Goal: Information Seeking & Learning: Learn about a topic

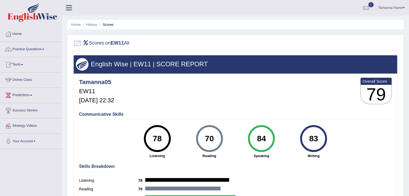
click at [24, 49] on link "Practice Questions" at bounding box center [30, 48] width 61 height 13
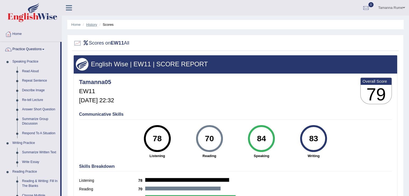
click at [91, 23] on link "History" at bounding box center [91, 25] width 11 height 4
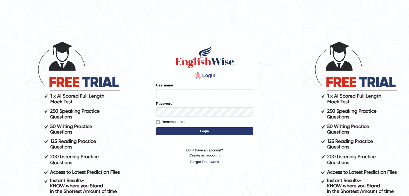
type input "tamanna05"
click at [175, 130] on button "Login" at bounding box center [204, 131] width 97 height 8
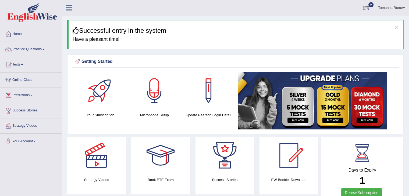
click at [362, 7] on div at bounding box center [366, 8] width 8 height 8
click at [326, 22] on strong "See All Alerts" at bounding box center [332, 22] width 24 height 4
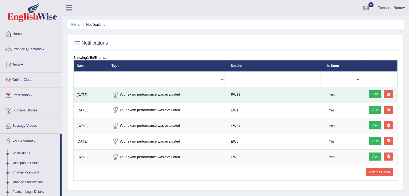
click at [370, 95] on link "View" at bounding box center [374, 94] width 13 height 8
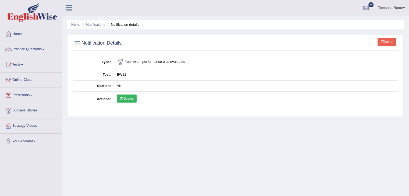
click at [128, 98] on link "Scores" at bounding box center [127, 99] width 20 height 8
click at [24, 47] on link "Practice Questions" at bounding box center [30, 48] width 61 height 13
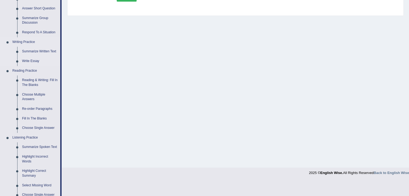
scroll to position [107, 0]
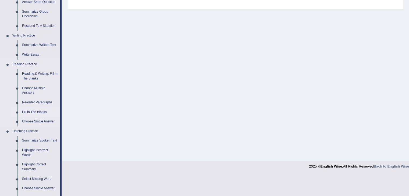
click at [27, 110] on link "Fill In The Blanks" at bounding box center [40, 112] width 41 height 10
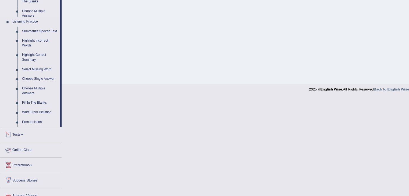
scroll to position [186, 0]
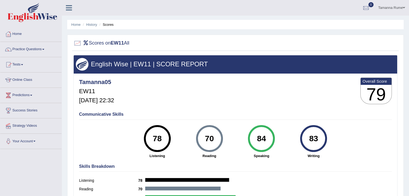
click at [382, 16] on div "Home History Scores Scores on EW11 All English Wise | EW11 | SCORE REPORT Taman…" at bounding box center [235, 134] width 347 height 269
click at [364, 8] on div at bounding box center [366, 8] width 8 height 8
click at [333, 24] on strong "See All Alerts" at bounding box center [332, 22] width 24 height 4
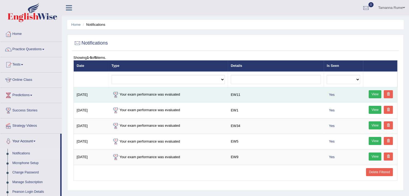
click at [373, 95] on link "View" at bounding box center [374, 94] width 13 height 8
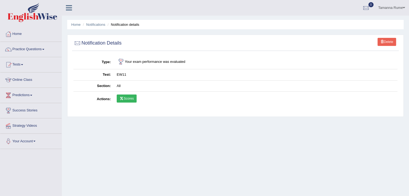
click at [133, 97] on link "Scores" at bounding box center [127, 99] width 20 height 8
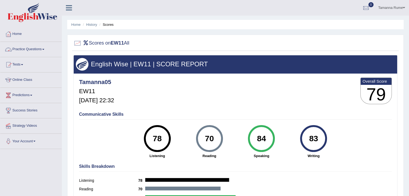
click at [16, 33] on link "Home" at bounding box center [30, 33] width 61 height 13
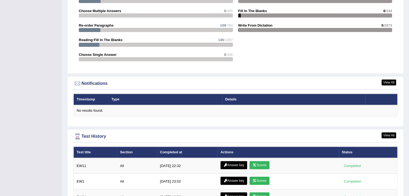
scroll to position [645, 0]
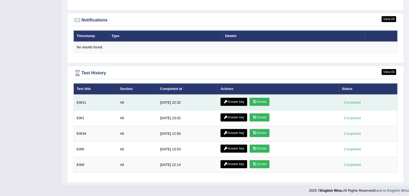
click at [228, 102] on link "Answer key" at bounding box center [233, 102] width 27 height 8
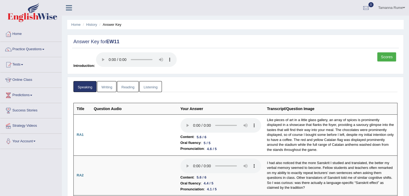
click at [126, 86] on link "Reading" at bounding box center [127, 86] width 21 height 11
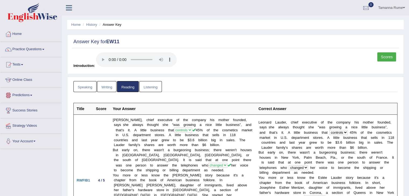
click at [157, 85] on link "Listening" at bounding box center [150, 86] width 23 height 11
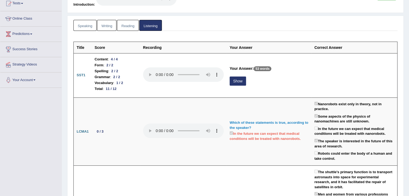
scroll to position [107, 0]
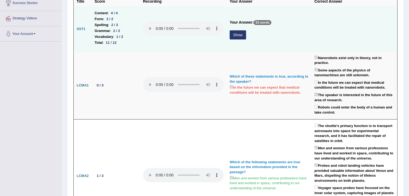
click at [238, 35] on button "Show" at bounding box center [237, 34] width 16 height 9
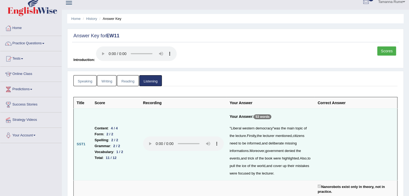
scroll to position [0, 0]
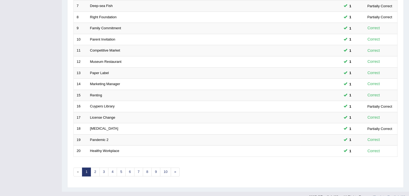
scroll to position [158, 0]
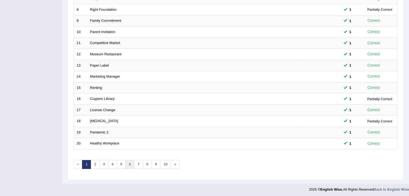
click at [130, 164] on link "6" at bounding box center [129, 164] width 9 height 9
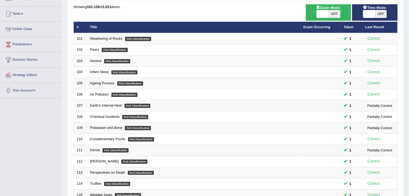
scroll to position [158, 0]
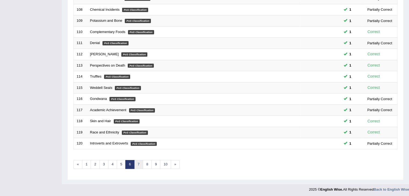
click at [139, 161] on link "7" at bounding box center [138, 164] width 9 height 9
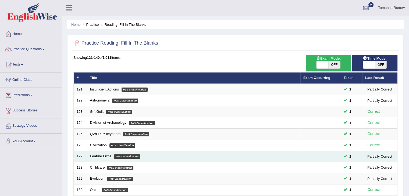
scroll to position [158, 0]
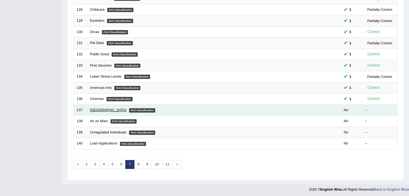
click at [90, 110] on link "[GEOGRAPHIC_DATA]" at bounding box center [108, 110] width 36 height 4
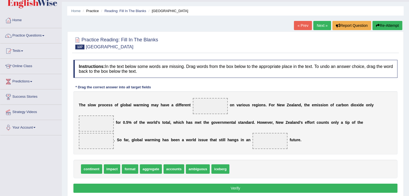
scroll to position [27, 0]
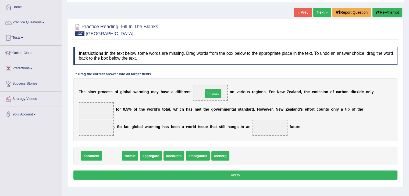
drag, startPoint x: 110, startPoint y: 155, endPoint x: 208, endPoint y: 95, distance: 115.6
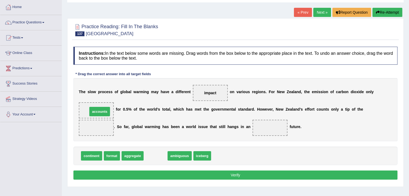
drag, startPoint x: 153, startPoint y: 156, endPoint x: 97, endPoint y: 111, distance: 71.3
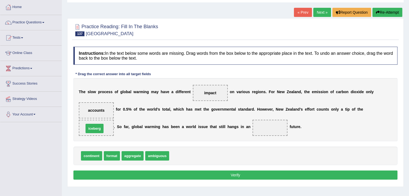
drag, startPoint x: 176, startPoint y: 154, endPoint x: 91, endPoint y: 127, distance: 89.5
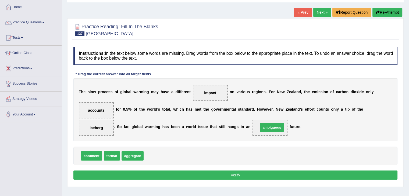
drag, startPoint x: 157, startPoint y: 156, endPoint x: 272, endPoint y: 127, distance: 117.9
click at [184, 177] on button "Verify" at bounding box center [235, 175] width 324 height 9
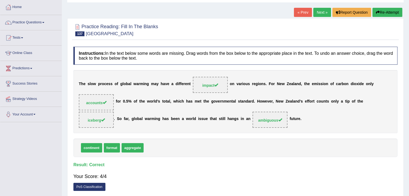
click at [314, 14] on link "Next »" at bounding box center [322, 12] width 18 height 9
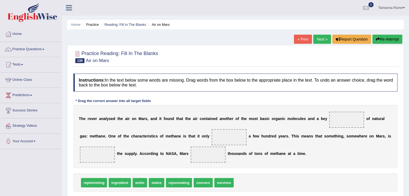
scroll to position [27, 0]
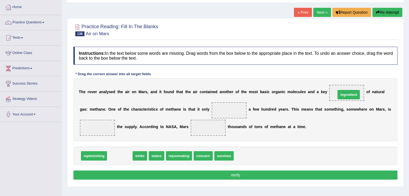
drag, startPoint x: 118, startPoint y: 158, endPoint x: 347, endPoint y: 96, distance: 236.7
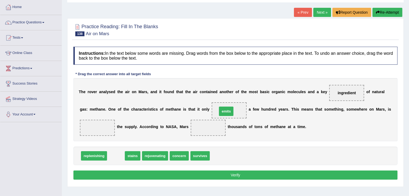
drag, startPoint x: 116, startPoint y: 156, endPoint x: 227, endPoint y: 111, distance: 119.5
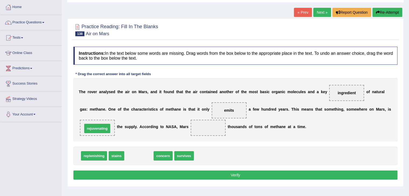
drag, startPoint x: 131, startPoint y: 157, endPoint x: 89, endPoint y: 130, distance: 49.9
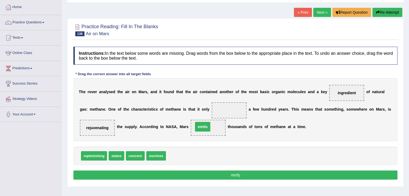
drag, startPoint x: 226, startPoint y: 107, endPoint x: 199, endPoint y: 124, distance: 31.0
drag, startPoint x: 154, startPoint y: 156, endPoint x: 229, endPoint y: 110, distance: 88.1
click at [172, 174] on button "Verify" at bounding box center [235, 175] width 324 height 9
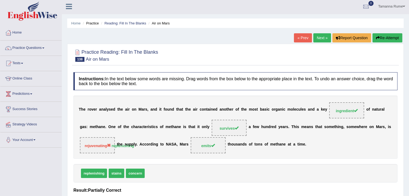
scroll to position [0, 0]
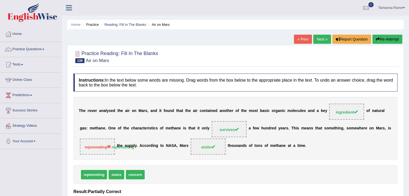
click at [319, 37] on link "Next »" at bounding box center [322, 39] width 18 height 9
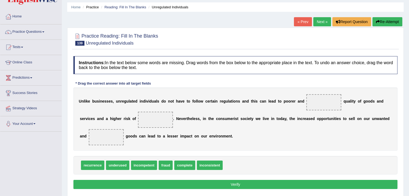
scroll to position [27, 0]
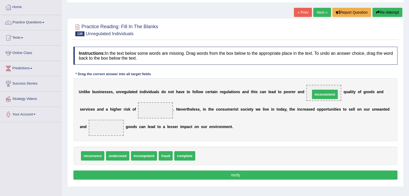
drag, startPoint x: 208, startPoint y: 157, endPoint x: 323, endPoint y: 96, distance: 130.4
drag, startPoint x: 163, startPoint y: 157, endPoint x: 152, endPoint y: 112, distance: 46.3
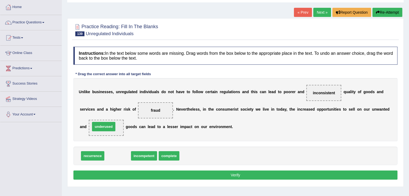
drag, startPoint x: 110, startPoint y: 156, endPoint x: 96, endPoint y: 127, distance: 32.4
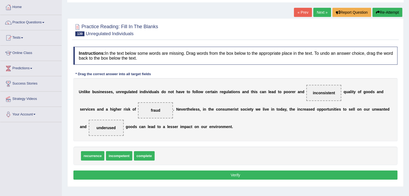
click at [171, 174] on button "Verify" at bounding box center [235, 175] width 324 height 9
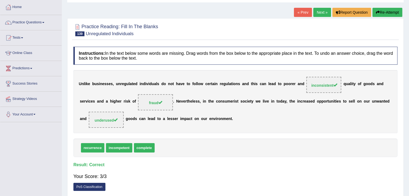
click at [322, 14] on link "Next »" at bounding box center [322, 12] width 18 height 9
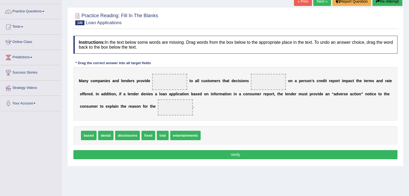
scroll to position [54, 0]
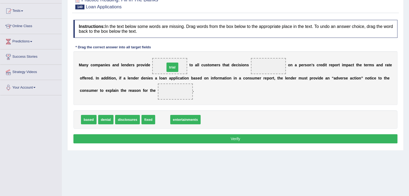
drag, startPoint x: 160, startPoint y: 120, endPoint x: 170, endPoint y: 68, distance: 53.3
drag, startPoint x: 166, startPoint y: 65, endPoint x: 205, endPoint y: 122, distance: 68.5
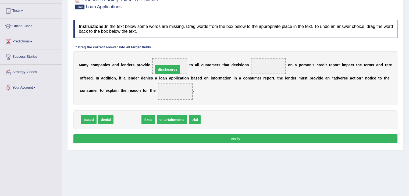
drag, startPoint x: 132, startPoint y: 122, endPoint x: 172, endPoint y: 71, distance: 64.2
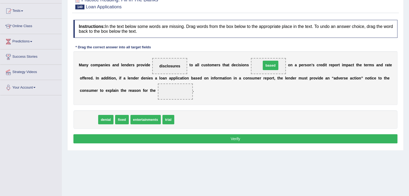
drag, startPoint x: 89, startPoint y: 119, endPoint x: 271, endPoint y: 64, distance: 189.6
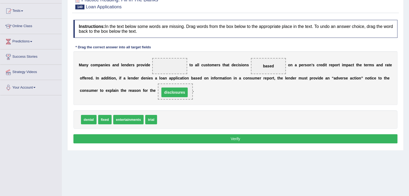
drag, startPoint x: 164, startPoint y: 66, endPoint x: 168, endPoint y: 93, distance: 26.7
drag, startPoint x: 152, startPoint y: 122, endPoint x: 172, endPoint y: 69, distance: 56.7
click at [143, 136] on button "Verify" at bounding box center [235, 138] width 324 height 9
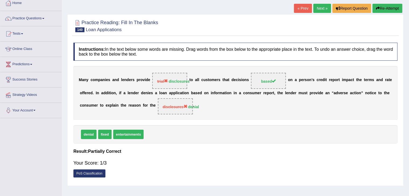
scroll to position [0, 0]
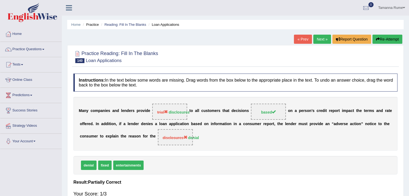
click at [319, 41] on link "Next »" at bounding box center [322, 39] width 18 height 9
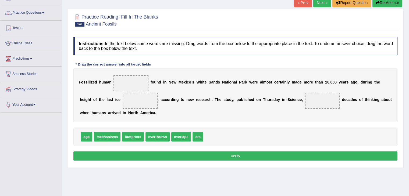
scroll to position [54, 0]
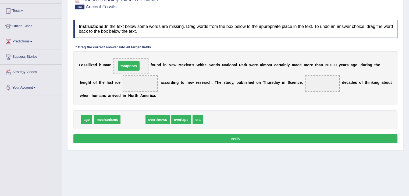
drag, startPoint x: 132, startPoint y: 122, endPoint x: 128, endPoint y: 68, distance: 53.9
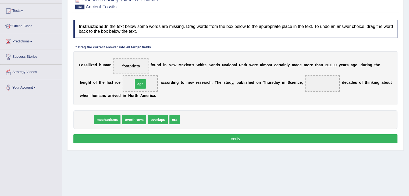
drag, startPoint x: 86, startPoint y: 121, endPoint x: 140, endPoint y: 85, distance: 64.5
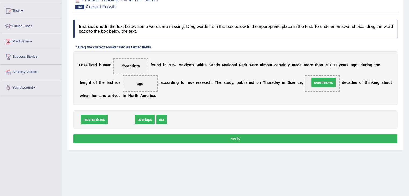
drag, startPoint x: 117, startPoint y: 119, endPoint x: 318, endPoint y: 82, distance: 204.6
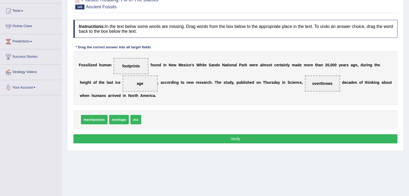
click at [170, 139] on button "Verify" at bounding box center [235, 138] width 324 height 9
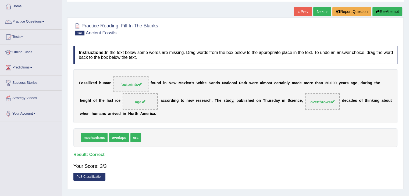
scroll to position [0, 0]
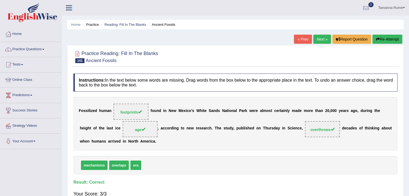
click at [321, 39] on link "Next »" at bounding box center [322, 39] width 18 height 9
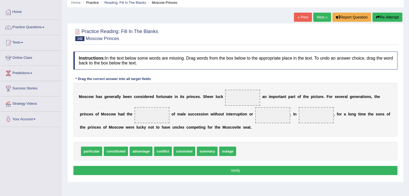
scroll to position [27, 0]
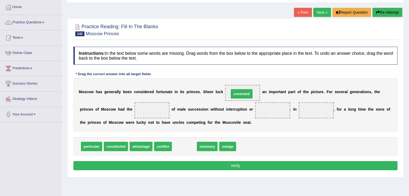
drag, startPoint x: 180, startPoint y: 146, endPoint x: 237, endPoint y: 93, distance: 77.8
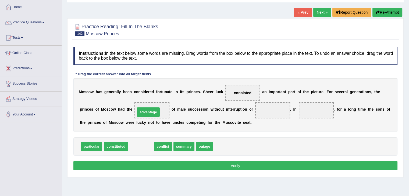
drag, startPoint x: 136, startPoint y: 148, endPoint x: 143, endPoint y: 113, distance: 35.1
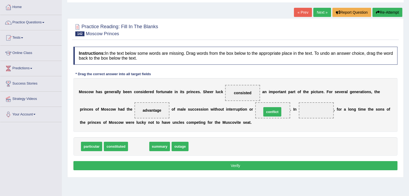
drag, startPoint x: 140, startPoint y: 145, endPoint x: 273, endPoint y: 110, distance: 138.0
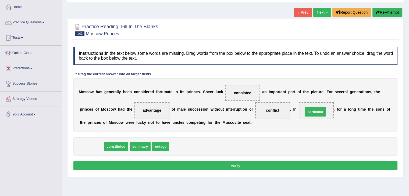
drag, startPoint x: 93, startPoint y: 146, endPoint x: 317, endPoint y: 112, distance: 226.2
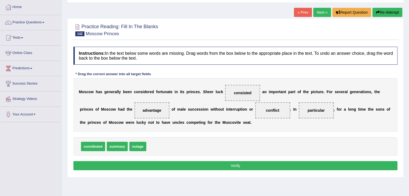
click at [134, 163] on button "Verify" at bounding box center [235, 165] width 324 height 9
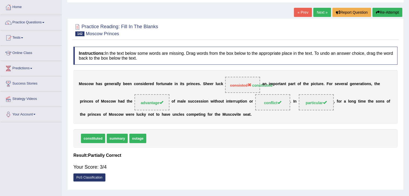
scroll to position [0, 0]
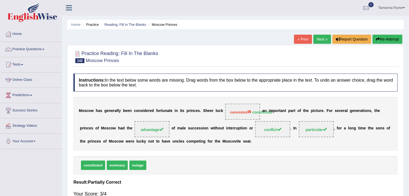
click at [316, 40] on link "Next »" at bounding box center [322, 39] width 18 height 9
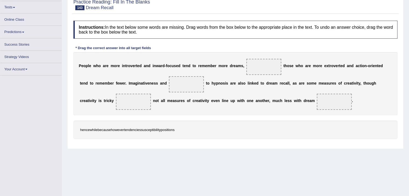
scroll to position [61, 0]
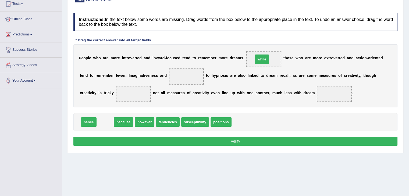
drag, startPoint x: 105, startPoint y: 121, endPoint x: 262, endPoint y: 58, distance: 168.4
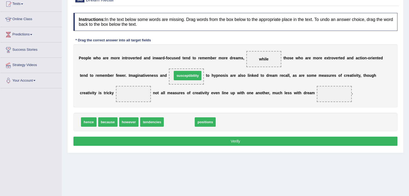
drag, startPoint x: 173, startPoint y: 121, endPoint x: 181, endPoint y: 75, distance: 47.5
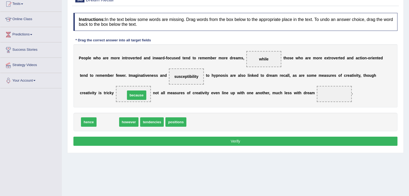
drag, startPoint x: 106, startPoint y: 121, endPoint x: 134, endPoint y: 94, distance: 39.3
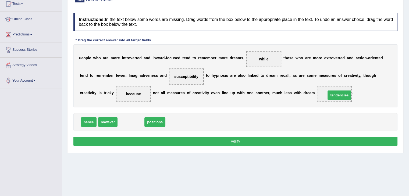
drag, startPoint x: 127, startPoint y: 123, endPoint x: 335, endPoint y: 96, distance: 209.9
click at [216, 140] on button "Verify" at bounding box center [235, 141] width 324 height 9
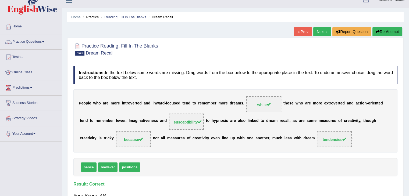
scroll to position [7, 0]
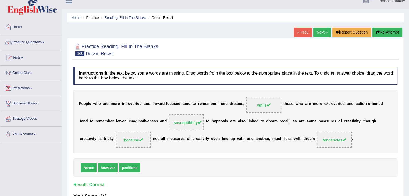
click at [322, 33] on link "Next »" at bounding box center [322, 32] width 18 height 9
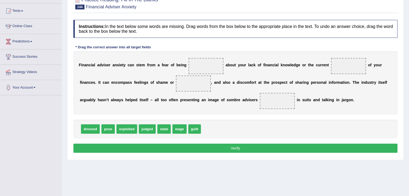
scroll to position [61, 0]
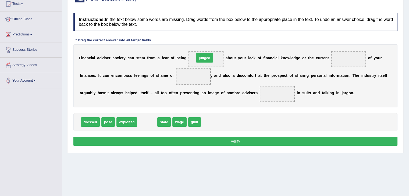
drag, startPoint x: 143, startPoint y: 120, endPoint x: 201, endPoint y: 56, distance: 85.8
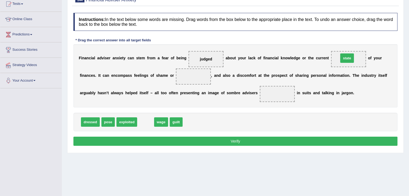
drag, startPoint x: 143, startPoint y: 122, endPoint x: 344, endPoint y: 57, distance: 211.2
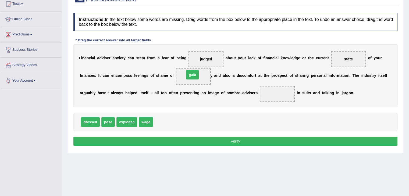
drag, startPoint x: 163, startPoint y: 120, endPoint x: 194, endPoint y: 73, distance: 56.8
drag, startPoint x: 94, startPoint y: 123, endPoint x: 281, endPoint y: 95, distance: 188.8
click at [237, 140] on button "Verify" at bounding box center [235, 141] width 324 height 9
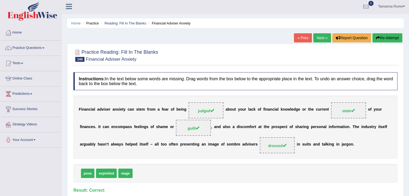
scroll to position [0, 0]
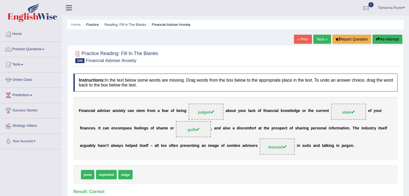
click at [318, 40] on link "Next »" at bounding box center [322, 39] width 18 height 9
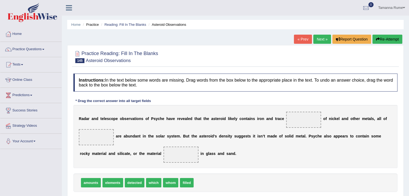
scroll to position [27, 0]
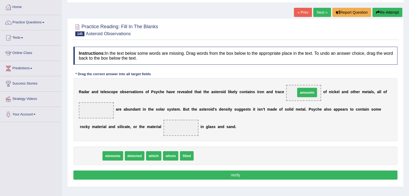
drag, startPoint x: 88, startPoint y: 155, endPoint x: 304, endPoint y: 92, distance: 225.1
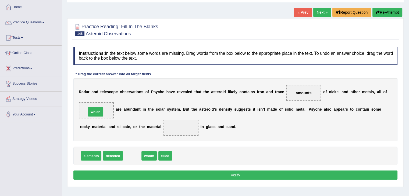
drag, startPoint x: 128, startPoint y: 157, endPoint x: 91, endPoint y: 113, distance: 57.2
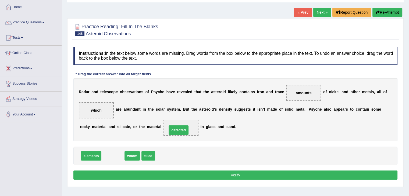
drag, startPoint x: 109, startPoint y: 156, endPoint x: 174, endPoint y: 130, distance: 70.4
click at [154, 174] on button "Verify" at bounding box center [235, 175] width 324 height 9
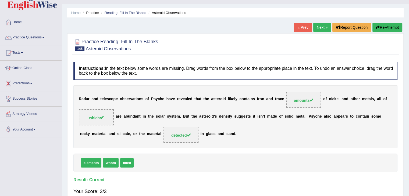
scroll to position [0, 0]
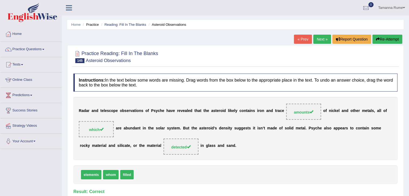
click at [317, 39] on link "Next »" at bounding box center [322, 39] width 18 height 9
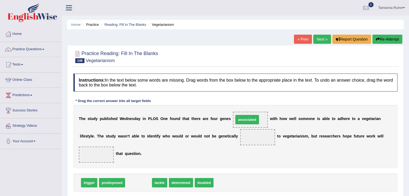
drag, startPoint x: 139, startPoint y: 183, endPoint x: 247, endPoint y: 120, distance: 125.6
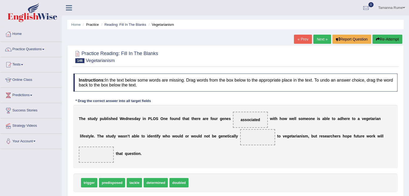
scroll to position [27, 0]
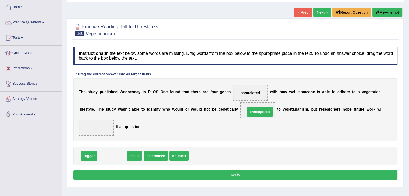
drag, startPoint x: 107, startPoint y: 157, endPoint x: 255, endPoint y: 113, distance: 154.2
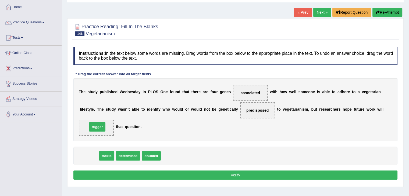
drag, startPoint x: 90, startPoint y: 156, endPoint x: 98, endPoint y: 127, distance: 30.1
click at [103, 172] on button "Verify" at bounding box center [235, 175] width 324 height 9
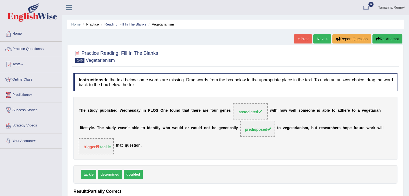
scroll to position [0, 0]
click at [321, 38] on link "Next »" at bounding box center [322, 39] width 18 height 9
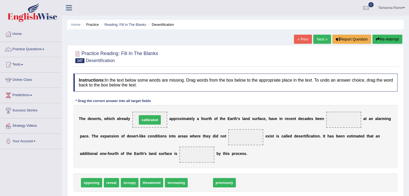
drag, startPoint x: 198, startPoint y: 183, endPoint x: 147, endPoint y: 120, distance: 80.6
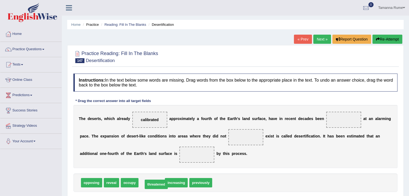
drag, startPoint x: 146, startPoint y: 182, endPoint x: 151, endPoint y: 184, distance: 4.8
drag, startPoint x: 151, startPoint y: 182, endPoint x: 344, endPoint y: 120, distance: 202.5
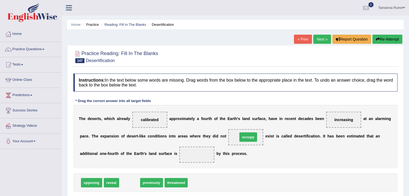
drag, startPoint x: 127, startPoint y: 182, endPoint x: 245, endPoint y: 137, distance: 127.0
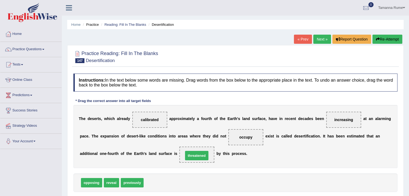
drag, startPoint x: 153, startPoint y: 183, endPoint x: 195, endPoint y: 155, distance: 49.9
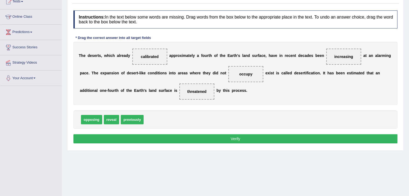
scroll to position [81, 0]
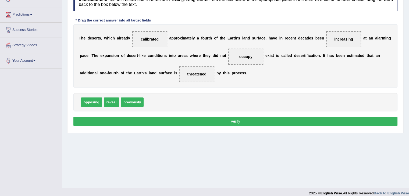
click at [190, 122] on button "Verify" at bounding box center [235, 121] width 324 height 9
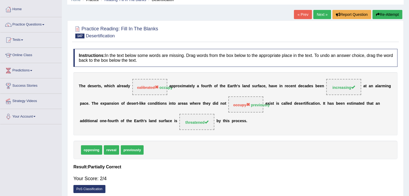
scroll to position [0, 0]
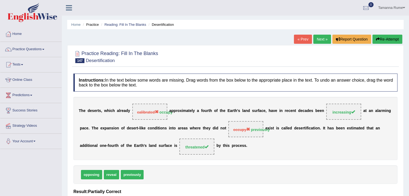
click at [319, 38] on link "Next »" at bounding box center [322, 39] width 18 height 9
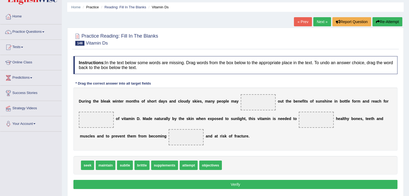
scroll to position [27, 0]
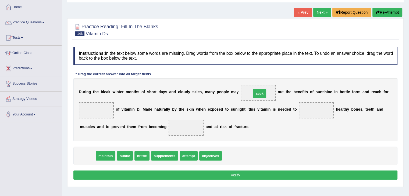
drag, startPoint x: 90, startPoint y: 155, endPoint x: 262, endPoint y: 93, distance: 182.9
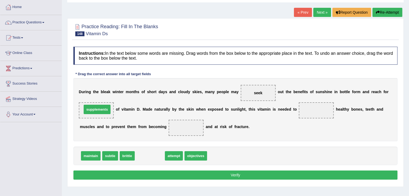
drag, startPoint x: 156, startPoint y: 157, endPoint x: 103, endPoint y: 110, distance: 70.2
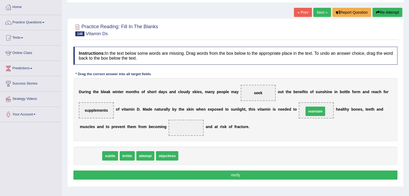
drag, startPoint x: 82, startPoint y: 155, endPoint x: 306, endPoint y: 110, distance: 228.7
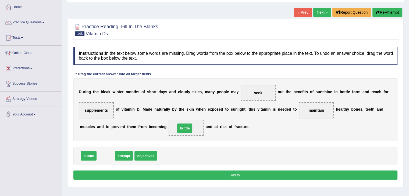
drag, startPoint x: 107, startPoint y: 157, endPoint x: 186, endPoint y: 129, distance: 83.7
click at [153, 175] on button "Verify" at bounding box center [235, 175] width 324 height 9
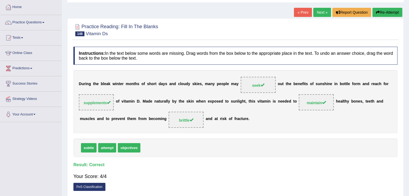
click at [319, 13] on link "Next »" at bounding box center [322, 12] width 18 height 9
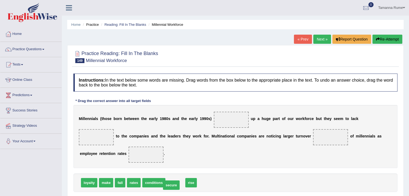
drag, startPoint x: 173, startPoint y: 182, endPoint x: 169, endPoint y: 185, distance: 4.7
drag, startPoint x: 102, startPoint y: 184, endPoint x: 230, endPoint y: 120, distance: 143.3
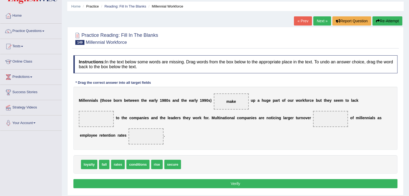
scroll to position [27, 0]
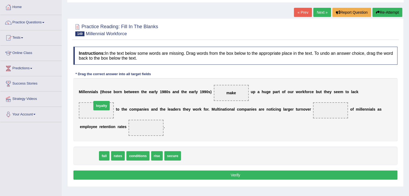
drag, startPoint x: 91, startPoint y: 156, endPoint x: 104, endPoint y: 106, distance: 51.7
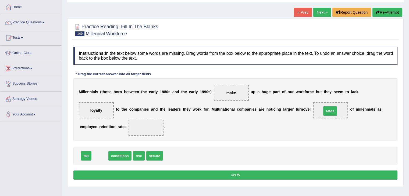
drag, startPoint x: 98, startPoint y: 155, endPoint x: 328, endPoint y: 110, distance: 234.3
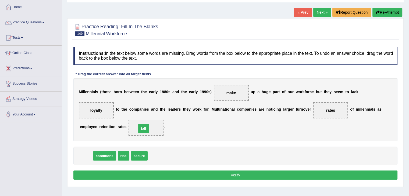
drag, startPoint x: 82, startPoint y: 159, endPoint x: 139, endPoint y: 131, distance: 63.5
click at [140, 175] on button "Verify" at bounding box center [235, 175] width 324 height 9
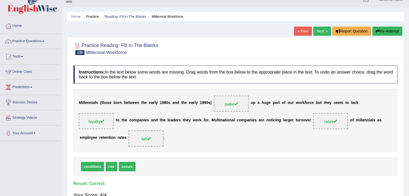
scroll to position [0, 0]
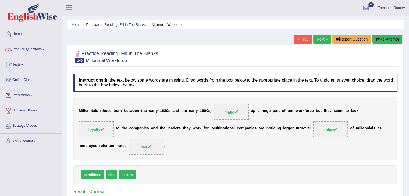
click at [316, 40] on link "Next »" at bounding box center [322, 39] width 18 height 9
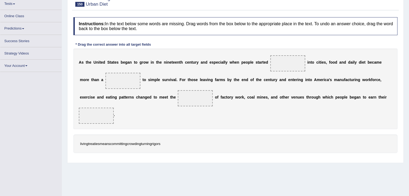
scroll to position [61, 0]
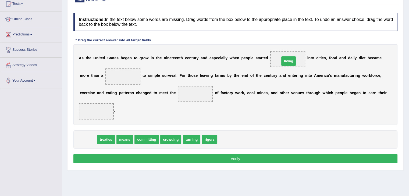
drag, startPoint x: 88, startPoint y: 139, endPoint x: 288, endPoint y: 60, distance: 215.0
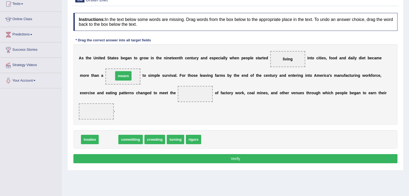
drag, startPoint x: 109, startPoint y: 138, endPoint x: 122, endPoint y: 75, distance: 64.3
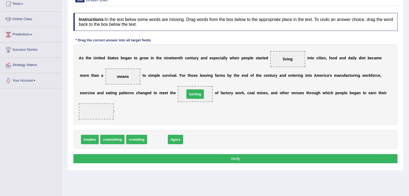
drag, startPoint x: 157, startPoint y: 141, endPoint x: 195, endPoint y: 95, distance: 59.0
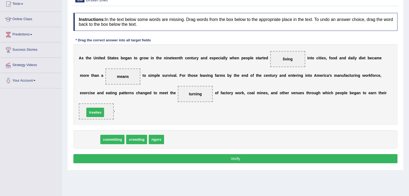
drag, startPoint x: 85, startPoint y: 141, endPoint x: 91, endPoint y: 114, distance: 27.7
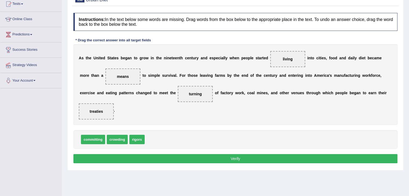
click at [114, 158] on button "Verify" at bounding box center [235, 158] width 324 height 9
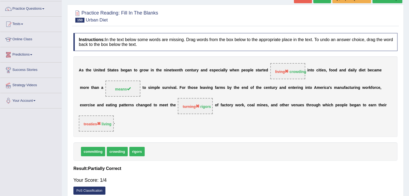
scroll to position [5, 0]
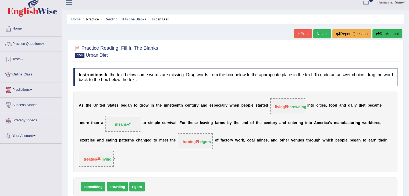
click at [321, 34] on link "Next »" at bounding box center [322, 33] width 18 height 9
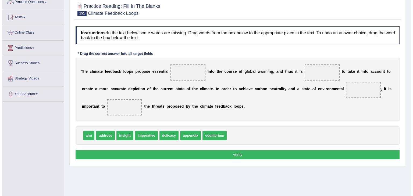
scroll to position [54, 0]
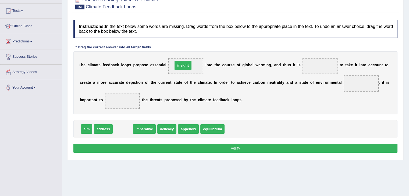
drag, startPoint x: 118, startPoint y: 127, endPoint x: 178, endPoint y: 64, distance: 87.6
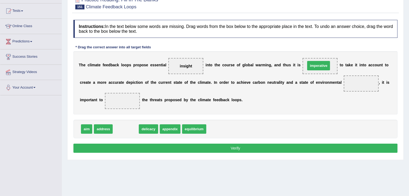
drag, startPoint x: 123, startPoint y: 129, endPoint x: 316, endPoint y: 66, distance: 202.8
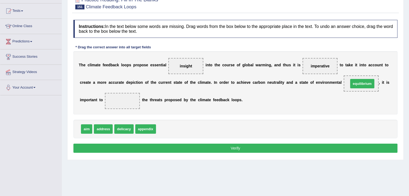
drag, startPoint x: 164, startPoint y: 130, endPoint x: 357, endPoint y: 84, distance: 197.7
drag, startPoint x: 101, startPoint y: 127, endPoint x: 117, endPoint y: 99, distance: 32.3
click at [153, 145] on button "Verify" at bounding box center [235, 148] width 324 height 9
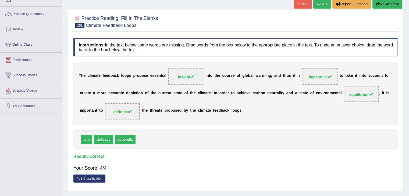
scroll to position [0, 0]
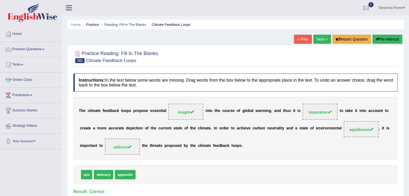
click at [316, 39] on link "Next »" at bounding box center [322, 39] width 18 height 9
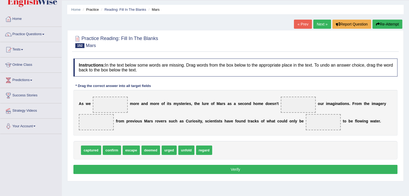
scroll to position [27, 0]
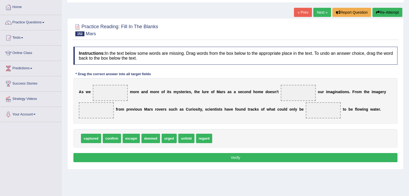
click at [87, 138] on span "captured" at bounding box center [91, 138] width 20 height 9
drag, startPoint x: 89, startPoint y: 139, endPoint x: 91, endPoint y: 142, distance: 3.9
drag, startPoint x: 163, startPoint y: 141, endPoint x: 113, endPoint y: 98, distance: 65.5
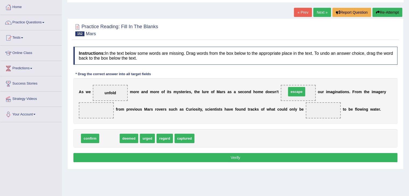
drag, startPoint x: 103, startPoint y: 139, endPoint x: 290, endPoint y: 92, distance: 192.8
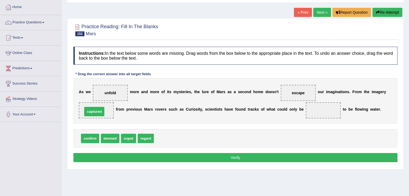
drag, startPoint x: 162, startPoint y: 137, endPoint x: 91, endPoint y: 110, distance: 76.1
drag, startPoint x: 106, startPoint y: 140, endPoint x: 321, endPoint y: 110, distance: 217.0
click at [238, 159] on button "Verify" at bounding box center [235, 157] width 324 height 9
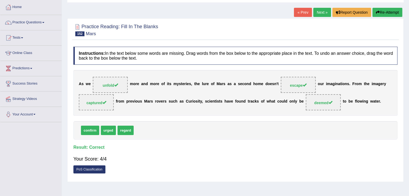
scroll to position [0, 0]
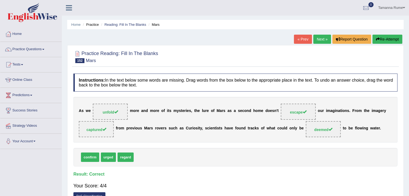
click at [324, 38] on link "Next »" at bounding box center [322, 39] width 18 height 9
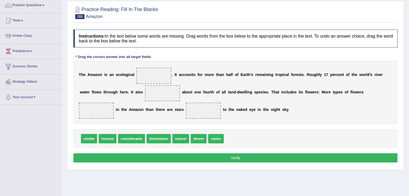
scroll to position [54, 0]
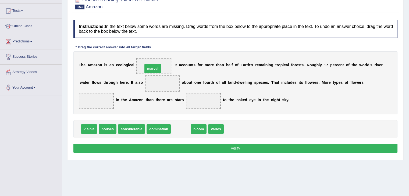
drag, startPoint x: 181, startPoint y: 130, endPoint x: 153, endPoint y: 69, distance: 66.6
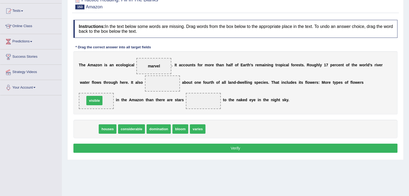
drag, startPoint x: 85, startPoint y: 130, endPoint x: 90, endPoint y: 101, distance: 29.0
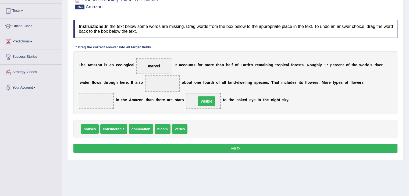
drag, startPoint x: 91, startPoint y: 102, endPoint x: 200, endPoint y: 102, distance: 109.4
drag, startPoint x: 160, startPoint y: 128, endPoint x: 96, endPoint y: 100, distance: 70.1
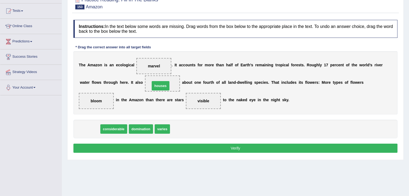
drag, startPoint x: 87, startPoint y: 128, endPoint x: 157, endPoint y: 85, distance: 82.9
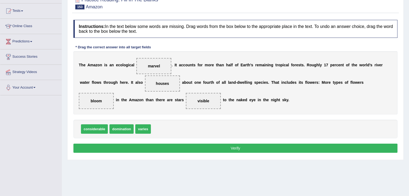
click at [154, 148] on button "Verify" at bounding box center [235, 148] width 324 height 9
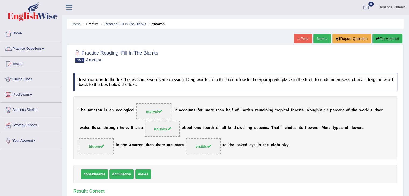
scroll to position [0, 0]
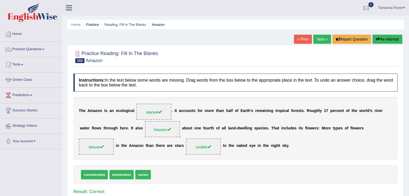
click at [315, 38] on link "Next »" at bounding box center [322, 39] width 18 height 9
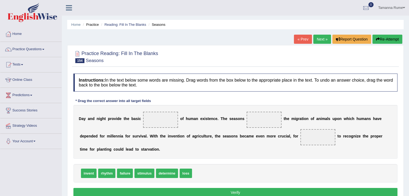
scroll to position [27, 0]
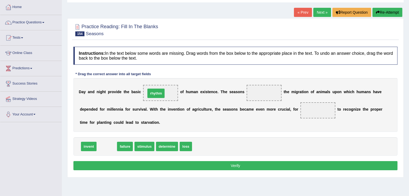
drag, startPoint x: 102, startPoint y: 145, endPoint x: 152, endPoint y: 93, distance: 72.0
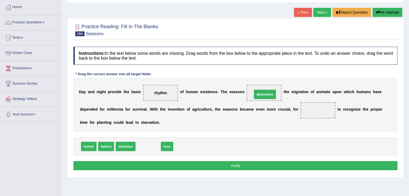
drag, startPoint x: 147, startPoint y: 146, endPoint x: 264, endPoint y: 94, distance: 127.7
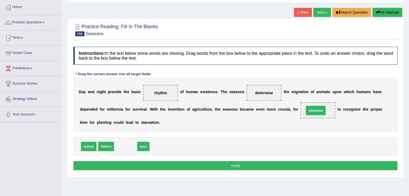
drag, startPoint x: 127, startPoint y: 146, endPoint x: 318, endPoint y: 113, distance: 194.0
click at [223, 168] on button "Verify" at bounding box center [235, 165] width 324 height 9
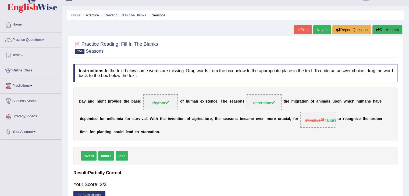
scroll to position [0, 0]
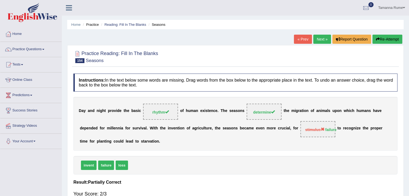
click at [316, 39] on link "Next »" at bounding box center [322, 39] width 18 height 9
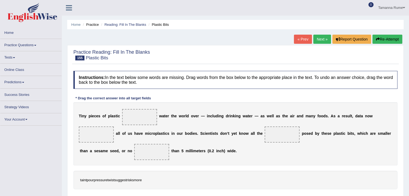
scroll to position [27, 0]
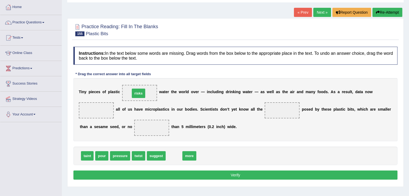
drag, startPoint x: 172, startPoint y: 155, endPoint x: 136, endPoint y: 92, distance: 71.9
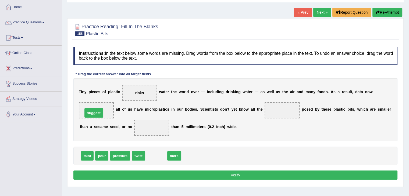
drag, startPoint x: 154, startPoint y: 156, endPoint x: 91, endPoint y: 113, distance: 75.9
drag, startPoint x: 139, startPoint y: 91, endPoint x: 283, endPoint y: 112, distance: 145.9
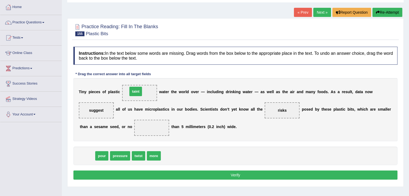
drag, startPoint x: 87, startPoint y: 157, endPoint x: 135, endPoint y: 92, distance: 80.6
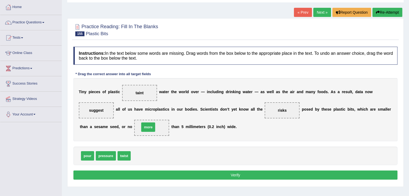
drag, startPoint x: 137, startPoint y: 155, endPoint x: 146, endPoint y: 127, distance: 29.7
click at [137, 173] on button "Verify" at bounding box center [235, 175] width 324 height 9
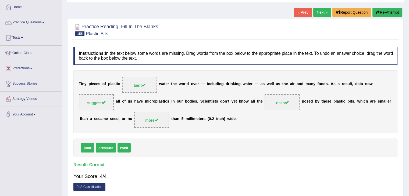
click at [320, 10] on link "Next »" at bounding box center [322, 12] width 18 height 9
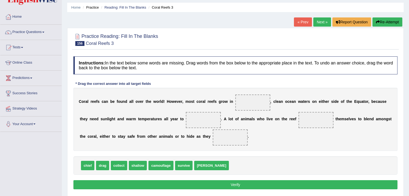
scroll to position [54, 0]
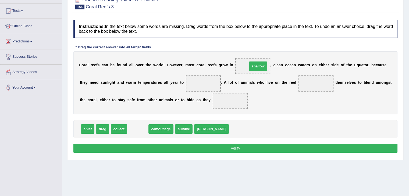
drag, startPoint x: 141, startPoint y: 130, endPoint x: 265, endPoint y: 68, distance: 138.3
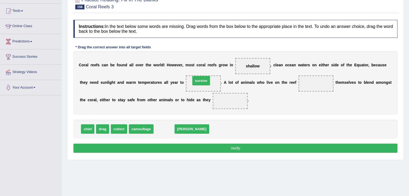
drag, startPoint x: 161, startPoint y: 129, endPoint x: 198, endPoint y: 84, distance: 58.3
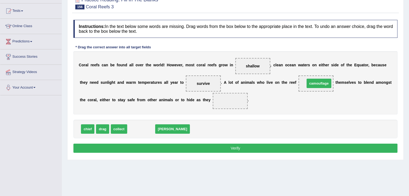
drag, startPoint x: 137, startPoint y: 128, endPoint x: 313, endPoint y: 82, distance: 182.3
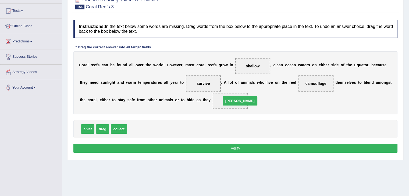
drag, startPoint x: 134, startPoint y: 128, endPoint x: 227, endPoint y: 100, distance: 97.3
click at [177, 148] on button "Verify" at bounding box center [235, 148] width 324 height 9
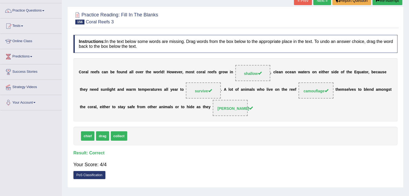
scroll to position [0, 0]
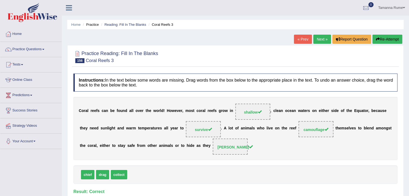
click at [316, 39] on link "Next »" at bounding box center [322, 39] width 18 height 9
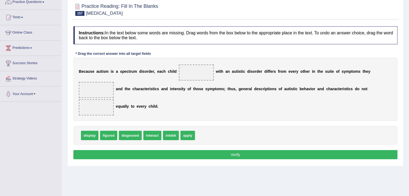
scroll to position [54, 0]
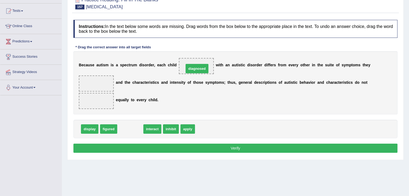
drag, startPoint x: 130, startPoint y: 127, endPoint x: 197, endPoint y: 66, distance: 90.7
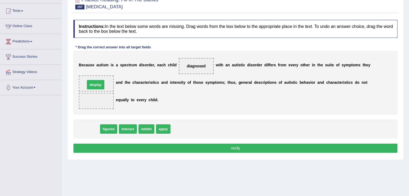
drag, startPoint x: 91, startPoint y: 130, endPoint x: 97, endPoint y: 86, distance: 44.7
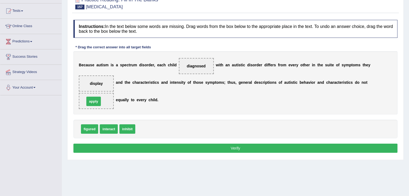
drag, startPoint x: 140, startPoint y: 130, endPoint x: 89, endPoint y: 102, distance: 57.6
click at [135, 145] on button "Verify" at bounding box center [235, 148] width 324 height 9
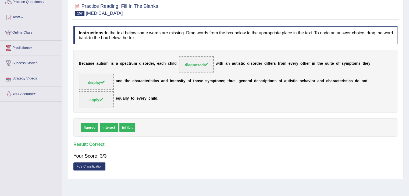
scroll to position [0, 0]
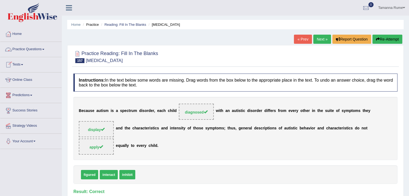
click at [28, 49] on link "Practice Questions" at bounding box center [30, 48] width 61 height 13
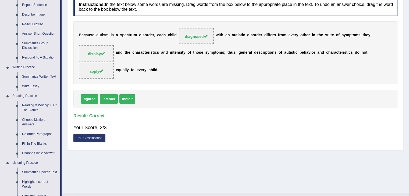
scroll to position [81, 0]
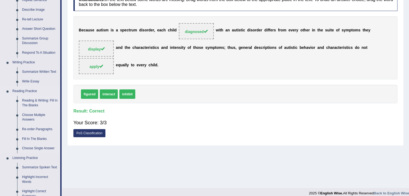
click at [34, 101] on link "Reading & Writing: Fill In The Blanks" at bounding box center [40, 103] width 41 height 14
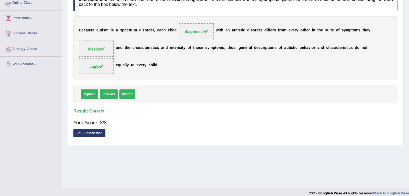
scroll to position [86, 0]
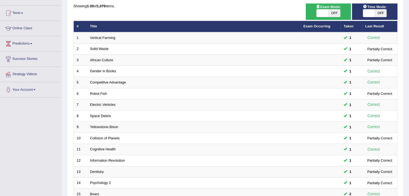
scroll to position [158, 0]
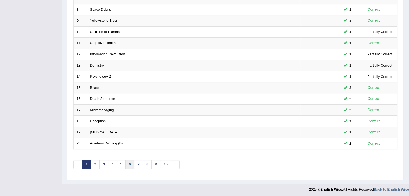
click at [125, 160] on link "6" at bounding box center [129, 164] width 9 height 9
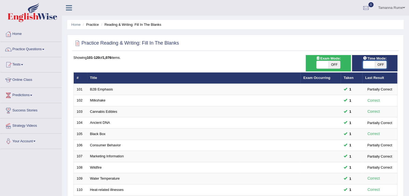
click at [366, 62] on span at bounding box center [369, 65] width 12 height 8
checkbox input "true"
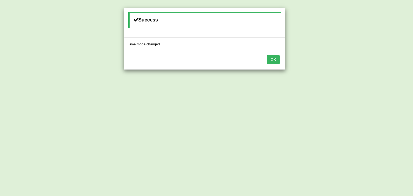
click at [272, 60] on button "OK" at bounding box center [273, 59] width 12 height 9
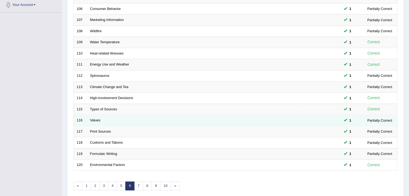
scroll to position [158, 0]
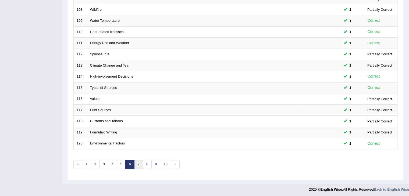
click at [140, 164] on link "7" at bounding box center [138, 164] width 9 height 9
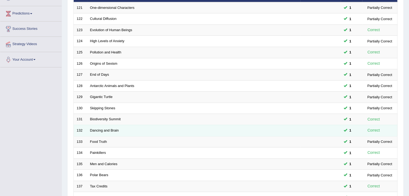
scroll to position [158, 0]
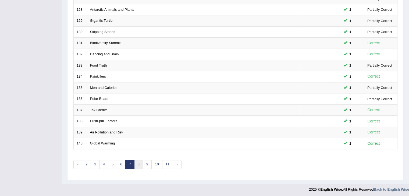
click at [138, 164] on link "8" at bounding box center [138, 164] width 9 height 9
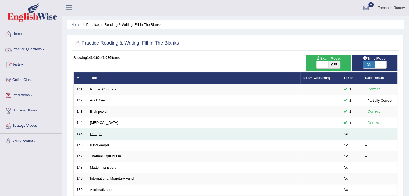
click at [92, 134] on link "Drought" at bounding box center [96, 134] width 12 height 4
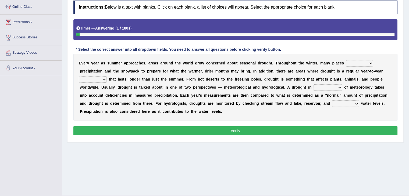
scroll to position [81, 0]
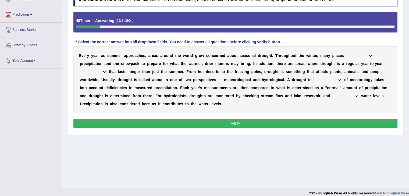
click at [363, 55] on select "senate monitor compete reveal" at bounding box center [359, 56] width 27 height 6
select select "monitor"
click at [346, 53] on select "senate monitor compete reveal" at bounding box center [359, 56] width 27 height 6
click at [102, 72] on select "reference currency occurrence conference" at bounding box center [93, 72] width 28 height 6
select select "occurrence"
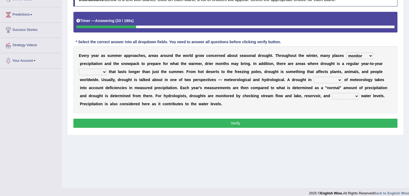
click at [79, 69] on select "reference currency occurrence conference" at bounding box center [93, 72] width 28 height 6
click at [335, 79] on select "possession terms memory violation" at bounding box center [327, 80] width 28 height 6
select select "terms"
click at [313, 77] on select "possession terms memory violation" at bounding box center [327, 80] width 28 height 6
click at [336, 80] on select "possession terms memory violation" at bounding box center [327, 80] width 28 height 6
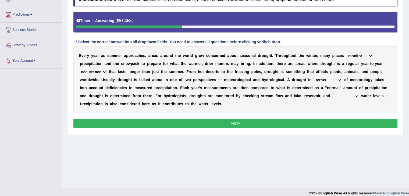
click at [336, 80] on select "possession terms memory violation" at bounding box center [327, 80] width 28 height 6
click at [355, 95] on select "troffer aquifer roofer hoofer" at bounding box center [345, 96] width 27 height 6
select select "troffer"
click at [332, 93] on select "troffer aquifer roofer hoofer" at bounding box center [345, 96] width 27 height 6
click at [314, 123] on button "Verify" at bounding box center [235, 123] width 324 height 9
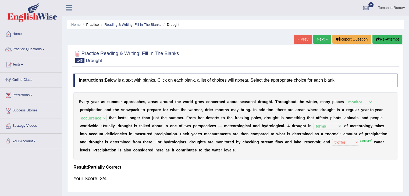
scroll to position [0, 0]
click at [317, 36] on link "Next »" at bounding box center [322, 39] width 18 height 9
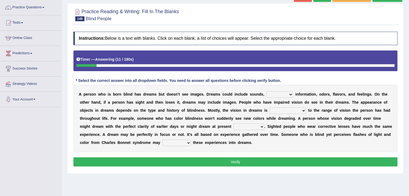
scroll to position [54, 0]
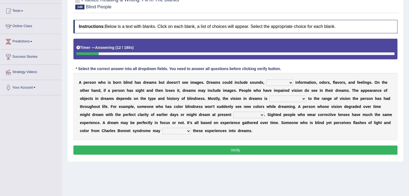
click at [290, 82] on select "volatile tactile versatile fertile" at bounding box center [279, 83] width 27 height 6
select select "tactile"
click at [266, 80] on select "volatile tactile versatile fertile" at bounding box center [279, 83] width 27 height 6
click at [301, 98] on select "comparable interchangeable incomparable imperturbable" at bounding box center [287, 99] width 37 height 6
select select "interchangeable"
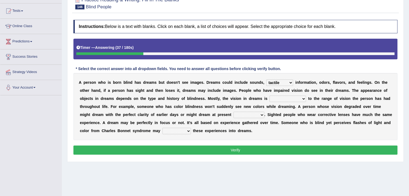
click at [269, 96] on select "comparable interchangeable incomparable imperturbable" at bounding box center [287, 99] width 37 height 6
click at [303, 96] on select "comparable interchangeable incomparable imperturbable" at bounding box center [287, 99] width 37 height 6
click at [269, 96] on select "comparable interchangeable incomparable imperturbable" at bounding box center [287, 99] width 37 height 6
click at [259, 114] on select "agility acuity compatibility tenuity" at bounding box center [248, 115] width 31 height 6
select select "acuity"
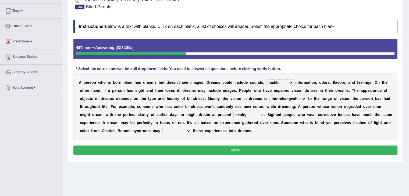
click at [233, 112] on select "agility acuity compatibility tenuity" at bounding box center [248, 115] width 31 height 6
click at [183, 129] on select "institute insure incorporate inhabit" at bounding box center [176, 131] width 28 height 6
select select "incorporate"
click at [162, 128] on select "institute insure incorporate inhabit" at bounding box center [176, 131] width 28 height 6
click at [181, 150] on button "Verify" at bounding box center [235, 150] width 324 height 9
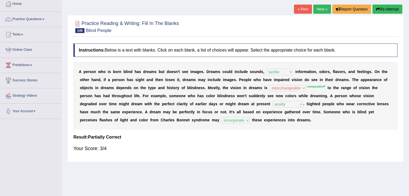
scroll to position [0, 0]
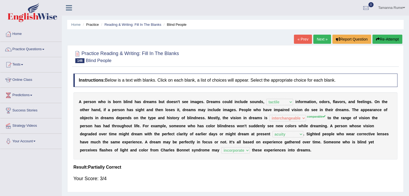
click at [316, 38] on link "Next »" at bounding box center [322, 39] width 18 height 9
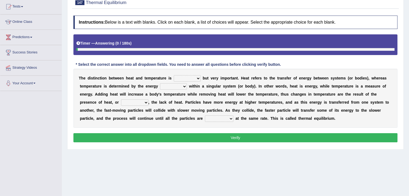
scroll to position [81, 0]
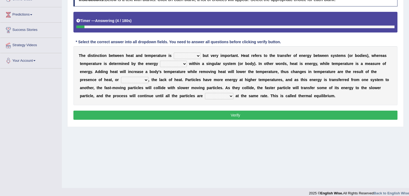
click at [198, 55] on select "subtle spittle brittle dismantle" at bounding box center [187, 56] width 27 height 6
select select "subtle"
click at [174, 53] on select "subtle spittle brittle dismantle" at bounding box center [187, 56] width 27 height 6
click at [182, 63] on select "retained sustained contained remained" at bounding box center [173, 64] width 27 height 6
select select "contained"
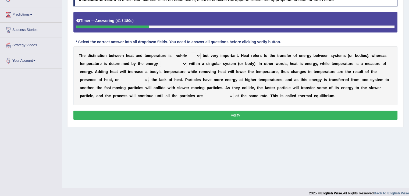
click at [160, 61] on select "retained sustained contained remained" at bounding box center [173, 64] width 27 height 6
click at [144, 80] on select "scarcely conversely sparsely diversely" at bounding box center [134, 80] width 27 height 6
select select "conversely"
click at [121, 77] on select "scarcely conversely sparsely diversely" at bounding box center [134, 80] width 27 height 6
click at [227, 94] on select "dictating devastating operating fascinating" at bounding box center [219, 96] width 28 height 6
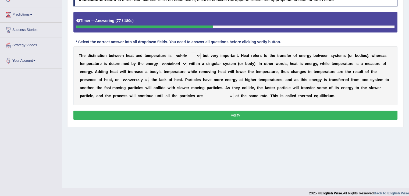
select select "operating"
click at [205, 93] on select "dictating devastating operating fascinating" at bounding box center [219, 96] width 28 height 6
click at [213, 115] on button "Verify" at bounding box center [235, 115] width 324 height 9
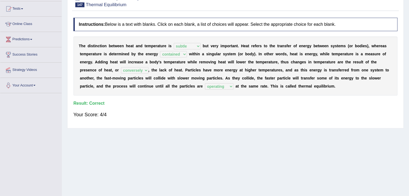
scroll to position [27, 0]
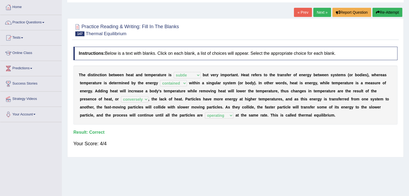
click at [319, 12] on link "Next »" at bounding box center [322, 12] width 18 height 9
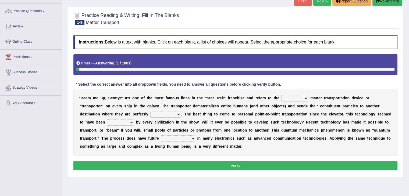
scroll to position [54, 0]
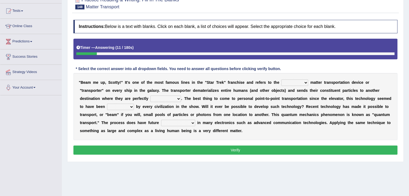
click at [304, 83] on select "futuristic altruistic moralistic linguistic" at bounding box center [294, 83] width 27 height 6
select select "futuristic"
click at [281, 80] on select "futuristic altruistic moralistic linguistic" at bounding box center [294, 83] width 27 height 6
click at [176, 99] on select "gobbled dissembled reassembled cabled" at bounding box center [165, 99] width 31 height 6
select select "reassembled"
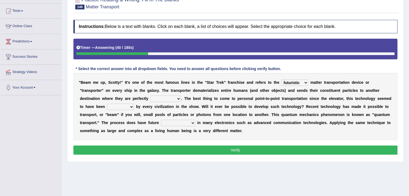
click at [150, 96] on select "gobbled dissembled reassembled cabled" at bounding box center [165, 99] width 31 height 6
click at [127, 107] on select "irrupted adopted exempted erupted" at bounding box center [120, 107] width 27 height 6
select select "adopted"
click at [107, 104] on select "irrupted adopted exempted erupted" at bounding box center [120, 107] width 27 height 6
click at [187, 123] on select "amplifications applications certifications simplifications" at bounding box center [178, 123] width 34 height 6
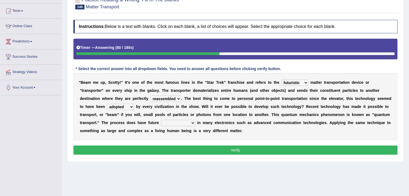
select select "applications"
click at [161, 120] on select "amplifications applications certifications simplifications" at bounding box center [178, 123] width 34 height 6
click at [171, 148] on button "Verify" at bounding box center [235, 150] width 324 height 9
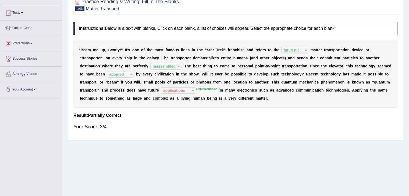
scroll to position [0, 0]
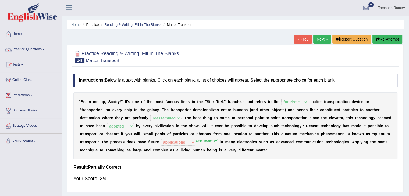
click at [322, 38] on link "Next »" at bounding box center [322, 39] width 18 height 9
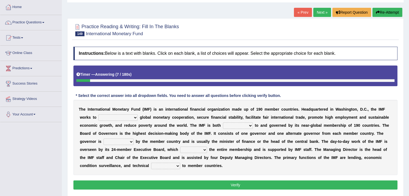
scroll to position [54, 0]
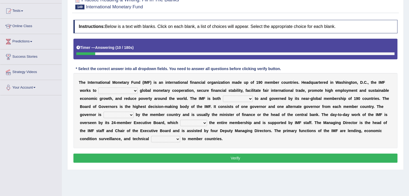
click at [120, 90] on select "booster buster molester foster" at bounding box center [117, 91] width 39 height 6
select select "foster"
click at [98, 88] on select "booster buster molester foster" at bounding box center [117, 91] width 39 height 6
click at [248, 98] on select "accountable adoptable indisputable hospitable" at bounding box center [238, 99] width 30 height 6
select select "accountable"
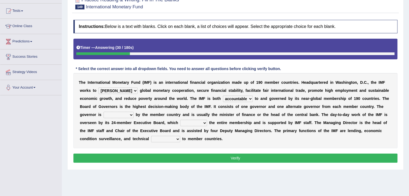
click at [223, 96] on select "accountable adoptable indisputable hospitable" at bounding box center [238, 99] width 30 height 6
click at [129, 114] on select "appointed unappointed anointed disjointed" at bounding box center [118, 115] width 30 height 6
select select "appointed"
click at [103, 112] on select "appointed unappointed anointed disjointed" at bounding box center [118, 115] width 30 height 6
click at [203, 122] on select "oversees devises promises foresees" at bounding box center [193, 123] width 27 height 6
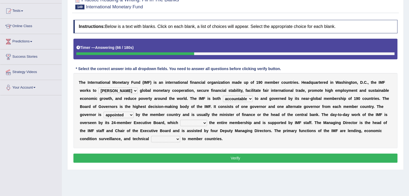
select select "oversees"
click at [180, 120] on select "oversees devises promises foresees" at bounding box center [193, 123] width 27 height 6
click at [204, 121] on select "oversees devises promises foresees" at bounding box center [193, 123] width 27 height 6
click at [174, 137] on select "suppliance immittance assistance repugnance" at bounding box center [165, 139] width 29 height 6
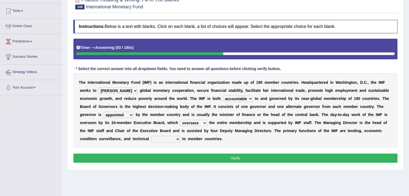
select select "assistance"
click at [151, 136] on select "suppliance immittance assistance repugnance" at bounding box center [165, 139] width 29 height 6
click at [168, 158] on button "Verify" at bounding box center [235, 158] width 324 height 9
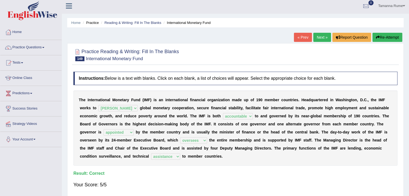
scroll to position [0, 0]
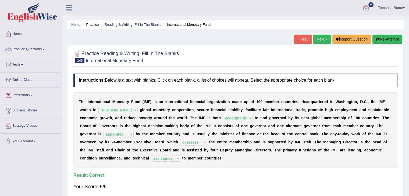
click at [318, 37] on link "Next »" at bounding box center [322, 39] width 18 height 9
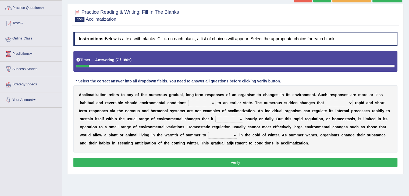
scroll to position [54, 0]
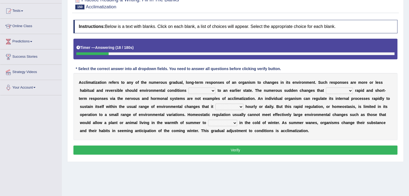
click at [213, 90] on select "denounce revert review renounce" at bounding box center [201, 91] width 27 height 6
select select "revert"
click at [188, 88] on select "denounce revert review renounce" at bounding box center [201, 91] width 27 height 6
click at [346, 89] on select "prioritize evoke possess ventilate" at bounding box center [339, 91] width 27 height 6
select select "evoke"
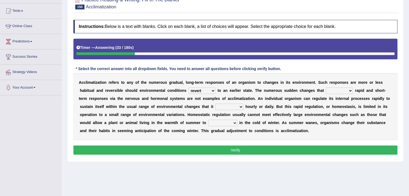
click at [326, 88] on select "prioritize evoke possess ventilate" at bounding box center [339, 91] width 27 height 6
click at [240, 106] on select "encounters counters reimburses succumbs" at bounding box center [229, 107] width 28 height 6
select select "encounters"
click at [215, 104] on select "encounters counters reimburses succumbs" at bounding box center [229, 107] width 28 height 6
click at [232, 123] on select "conjunction cite construct function" at bounding box center [222, 123] width 29 height 6
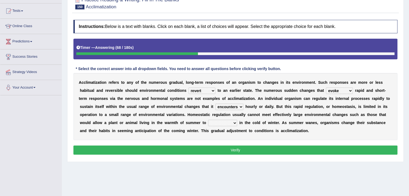
select select "function"
click at [208, 120] on select "conjunction cite construct function" at bounding box center [222, 123] width 29 height 6
click at [215, 148] on button "Verify" at bounding box center [235, 150] width 324 height 9
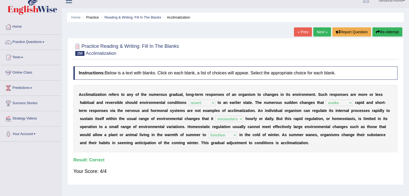
scroll to position [0, 0]
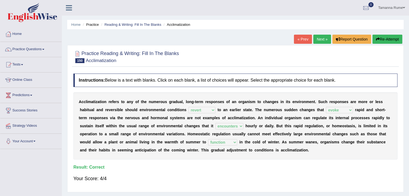
click at [318, 39] on link "Next »" at bounding box center [322, 39] width 18 height 9
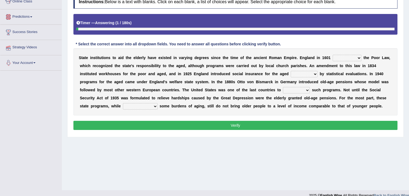
scroll to position [81, 0]
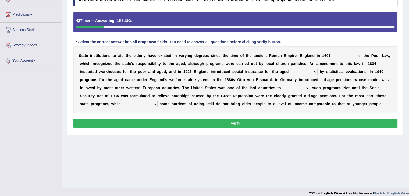
click at [357, 54] on select "resent rejected enlightened enacted" at bounding box center [346, 56] width 29 height 6
click at [332, 53] on select "resent rejected enlightened enacted" at bounding box center [346, 56] width 29 height 6
click at [348, 56] on select "resent rejected enlightened enacted" at bounding box center [346, 56] width 29 height 6
select select "rejected"
click at [332, 53] on select "resent rejected enlightened enacted" at bounding box center [346, 56] width 29 height 6
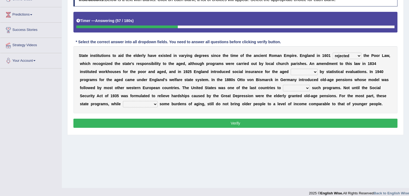
click at [312, 71] on select "regulated speculate proliferate articulate" at bounding box center [303, 72] width 27 height 6
select select "regulated"
click at [290, 69] on select "regulated speculate proliferate articulate" at bounding box center [303, 72] width 27 height 6
click at [307, 86] on select "restitute institute destitute substitute" at bounding box center [296, 88] width 27 height 6
select select "restitute"
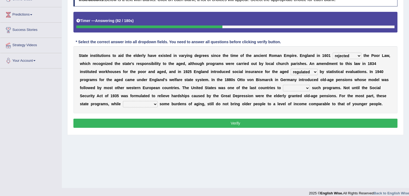
click at [283, 85] on select "restitute institute destitute substitute" at bounding box center [296, 88] width 27 height 6
click at [151, 103] on select "contaminating quintuplicating alleviating consolidating" at bounding box center [140, 104] width 35 height 6
select select "alleviating"
click at [123, 101] on select "contaminating quintuplicating alleviating consolidating" at bounding box center [140, 104] width 35 height 6
click at [167, 122] on button "Verify" at bounding box center [235, 123] width 324 height 9
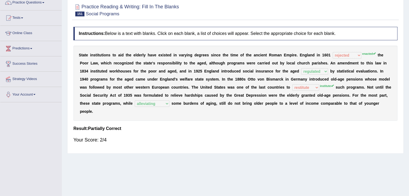
scroll to position [27, 0]
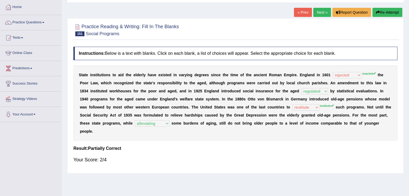
click at [318, 13] on link "Next »" at bounding box center [322, 12] width 18 height 9
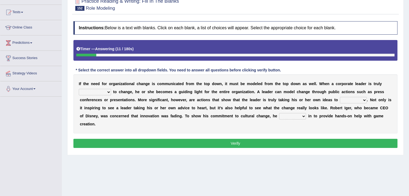
scroll to position [54, 0]
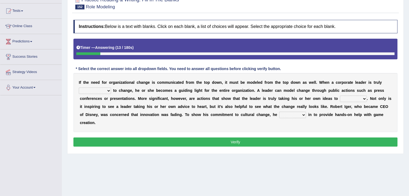
click at [104, 89] on select "transmitted admitted committed compromised" at bounding box center [95, 91] width 32 height 6
select select "committed"
click at [79, 88] on select "transmitted admitted committed compromised" at bounding box center [95, 91] width 32 height 6
click at [359, 97] on select "change heart date use" at bounding box center [353, 99] width 27 height 6
select select "heart"
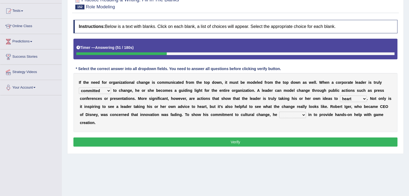
click at [340, 96] on select "change heart date use" at bounding box center [353, 99] width 27 height 6
click at [302, 114] on select "jumped bumped eradicated chimed" at bounding box center [292, 115] width 27 height 6
select select "jumped"
click at [279, 112] on select "jumped bumped eradicated chimed" at bounding box center [292, 115] width 27 height 6
click at [276, 140] on button "Verify" at bounding box center [235, 142] width 324 height 9
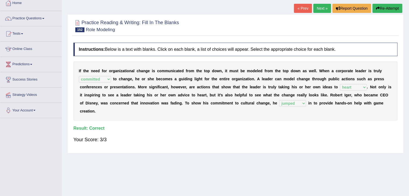
scroll to position [0, 0]
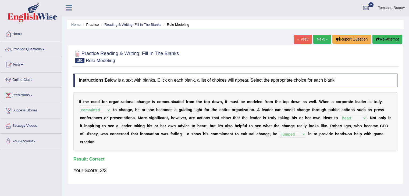
click at [316, 38] on link "Next »" at bounding box center [322, 39] width 18 height 9
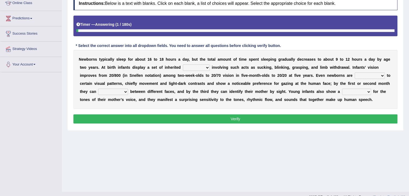
scroll to position [86, 0]
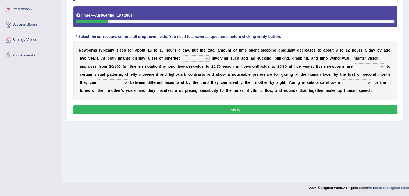
click at [206, 58] on select "reflexes route emotion flexes" at bounding box center [196, 58] width 27 height 6
select select "reflexes"
click at [183, 55] on select "reflexes route emotion flexes" at bounding box center [196, 58] width 27 height 6
click at [379, 64] on select "subjective sensitive fundamental objective" at bounding box center [369, 66] width 30 height 6
select select "sensitive"
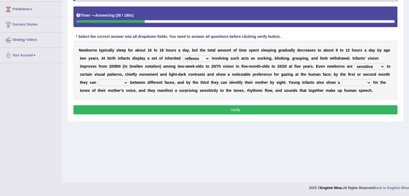
click at [354, 63] on select "subjective sensitive fundamental objective" at bounding box center [369, 66] width 30 height 6
click at [124, 81] on select "disown disorient disjoint discriminate" at bounding box center [113, 83] width 30 height 6
select select "discriminate"
click at [98, 80] on select "disown disorient disjoint discriminate" at bounding box center [113, 83] width 30 height 6
click at [365, 81] on select "reflection flection predilection selection" at bounding box center [356, 83] width 29 height 6
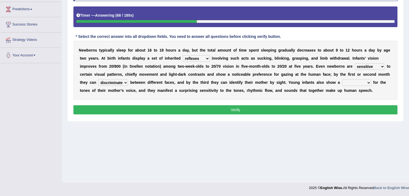
select select "predilection"
click at [342, 80] on select "reflection flection predilection selection" at bounding box center [356, 83] width 29 height 6
click at [319, 106] on button "Verify" at bounding box center [235, 109] width 324 height 9
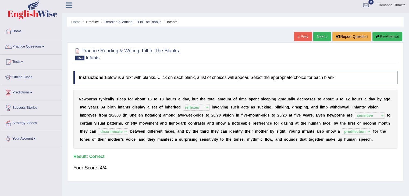
scroll to position [0, 0]
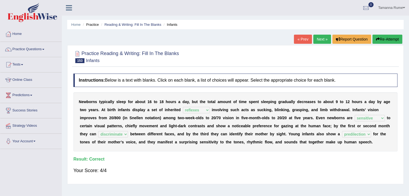
click at [316, 38] on link "Next »" at bounding box center [322, 39] width 18 height 9
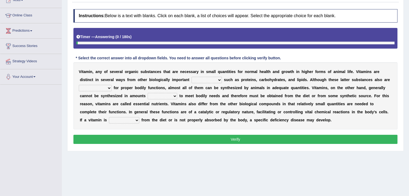
scroll to position [81, 0]
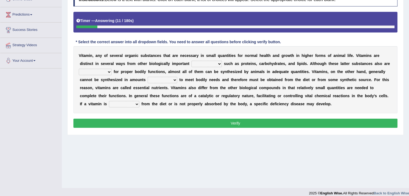
click at [217, 63] on select "compounds commitment accomplices sedatives" at bounding box center [206, 64] width 30 height 6
select select "compounds"
click at [191, 61] on select "compounds commitment accomplices sedatives" at bounding box center [206, 64] width 30 height 6
click at [105, 71] on select "indispensable insatiable inadequate inadvertent" at bounding box center [95, 72] width 33 height 6
click at [79, 69] on select "indispensable insatiable inadequate inadvertent" at bounding box center [95, 72] width 33 height 6
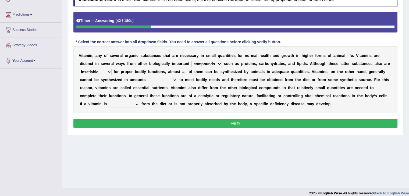
click at [106, 70] on select "indispensable insatiable inadequate inadvertent" at bounding box center [95, 72] width 33 height 6
select select "indispensable"
click at [79, 69] on select "indispensable insatiable inadequate inadvertent" at bounding box center [95, 72] width 33 height 6
click at [171, 79] on select "sufficient insufficient ignitable accountable" at bounding box center [163, 80] width 30 height 6
select select "sufficient"
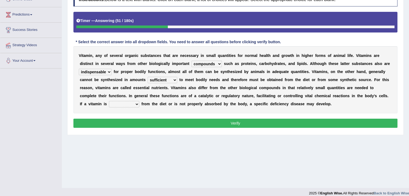
click at [148, 77] on select "sufficient insufficient ignitable accountable" at bounding box center [163, 80] width 30 height 6
click at [128, 103] on select "absent abated omnipresent present" at bounding box center [124, 104] width 30 height 6
select select "absent"
click at [109, 101] on select "absent abated omnipresent present" at bounding box center [124, 104] width 30 height 6
click at [139, 125] on button "Verify" at bounding box center [235, 123] width 324 height 9
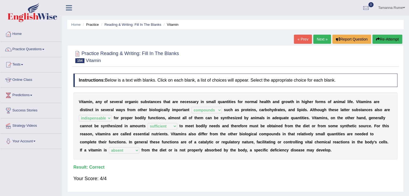
scroll to position [0, 0]
click at [320, 37] on link "Next »" at bounding box center [322, 39] width 18 height 9
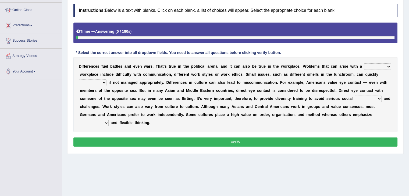
scroll to position [81, 0]
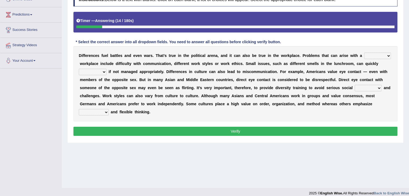
click at [382, 56] on select "traverse diverse disperse perverse" at bounding box center [377, 56] width 27 height 6
select select "diverse"
click at [364, 53] on select "traverse diverse disperse perverse" at bounding box center [377, 56] width 27 height 6
click at [105, 72] on select "particulate escalate formulate extrapolate" at bounding box center [93, 72] width 28 height 6
select select "escalate"
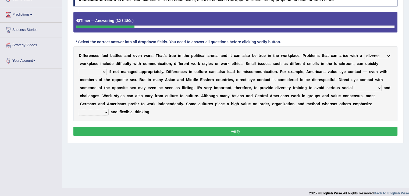
click at [79, 69] on select "particulate escalate formulate extrapolate" at bounding box center [93, 72] width 28 height 6
click at [377, 87] on select "chapters moisture gaffes gaits" at bounding box center [367, 88] width 27 height 6
select select "gaffes"
click at [354, 85] on select "chapters moisture gaffes gaits" at bounding box center [367, 88] width 27 height 6
click at [106, 110] on select "radioactivity uncertainty seasonality spontaneity" at bounding box center [94, 112] width 30 height 6
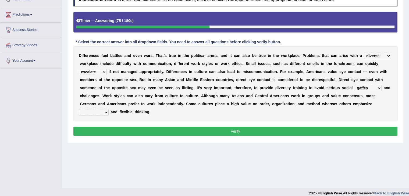
select select "spontaneity"
click at [79, 109] on select "radioactivity uncertainty seasonality spontaneity" at bounding box center [94, 112] width 30 height 6
click at [153, 132] on button "Verify" at bounding box center [235, 131] width 324 height 9
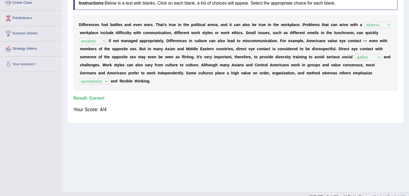
scroll to position [0, 0]
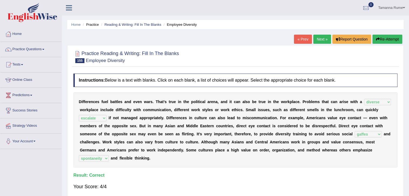
click at [317, 41] on link "Next »" at bounding box center [322, 39] width 18 height 9
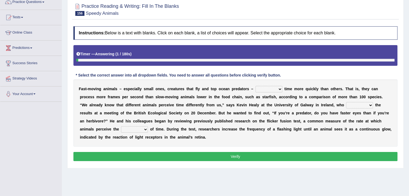
scroll to position [54, 0]
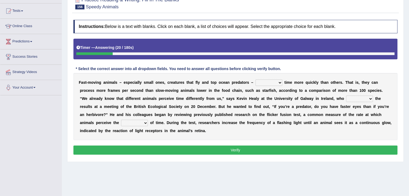
click at [276, 82] on select "deceive perceive conceive receive" at bounding box center [268, 83] width 27 height 6
click at [255, 80] on select "deceive perceive conceive receive" at bounding box center [268, 83] width 27 height 6
click at [277, 81] on select "deceive perceive conceive receive" at bounding box center [268, 83] width 27 height 6
select select "perceive"
click at [255, 80] on select "deceive perceive conceive receive" at bounding box center [268, 83] width 27 height 6
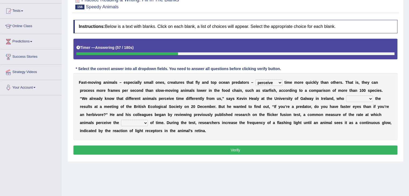
click at [358, 98] on select "absented presented resented assented" at bounding box center [359, 99] width 27 height 6
select select "presented"
click at [346, 96] on select "absented presented resented assented" at bounding box center [359, 99] width 27 height 6
click at [127, 122] on select "passage massage message paragraph" at bounding box center [134, 123] width 27 height 6
select select "passage"
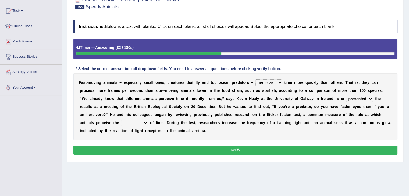
click at [121, 120] on select "passage massage message paragraph" at bounding box center [134, 123] width 27 height 6
click at [136, 149] on button "Verify" at bounding box center [235, 150] width 324 height 9
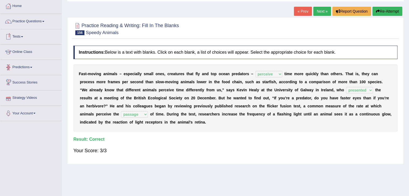
scroll to position [0, 0]
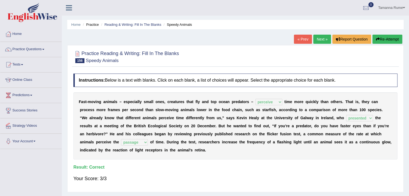
click at [313, 41] on link "Next »" at bounding box center [322, 39] width 18 height 9
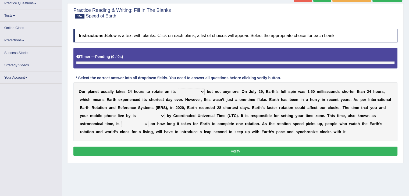
scroll to position [61, 0]
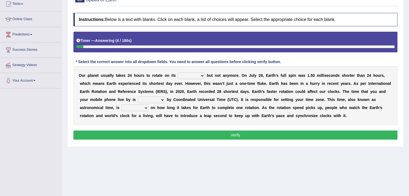
click at [200, 74] on select "axis sundial core surface" at bounding box center [191, 76] width 27 height 6
select select "axis"
click at [178, 73] on select "axis sundial core surface" at bounding box center [191, 76] width 27 height 6
click at [160, 99] on select "delegated addicted dictated rotated" at bounding box center [151, 100] width 27 height 6
select select "rotated"
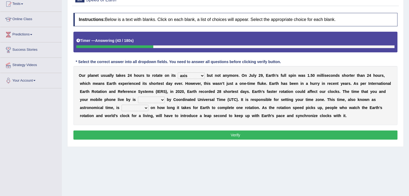
click at [138, 97] on select "delegated addicted dictated rotated" at bounding box center [151, 100] width 27 height 6
click at [145, 106] on select "dependent focused born available" at bounding box center [134, 108] width 27 height 6
select select "focused"
click at [121, 105] on select "dependent focused born available" at bounding box center [134, 108] width 27 height 6
click at [141, 132] on button "Verify" at bounding box center [235, 135] width 324 height 9
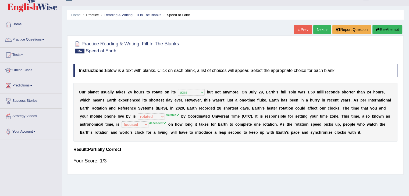
scroll to position [7, 0]
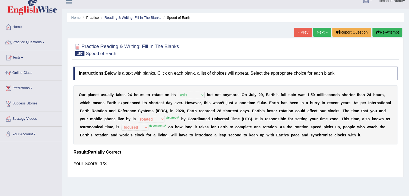
click at [317, 33] on link "Next »" at bounding box center [322, 32] width 18 height 9
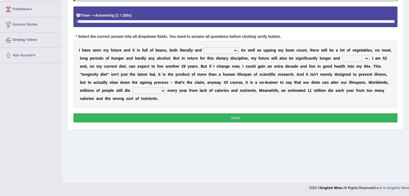
scroll to position [86, 0]
click at [233, 49] on select "significantly intriguingly mentally metaphorically" at bounding box center [221, 50] width 34 height 6
select select "metaphorically"
click at [204, 47] on select "significantly intriguingly mentally metaphorically" at bounding box center [221, 50] width 34 height 6
click at [364, 57] on select "ghastlier sightlier sprightlier meltier" at bounding box center [355, 58] width 27 height 6
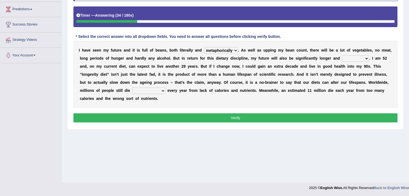
select select "sprightlier"
click at [342, 55] on select "ghastlier sightlier sprightlier meltier" at bounding box center [355, 58] width 27 height 6
click at [158, 90] on select "prematurely precisely professionally presumably" at bounding box center [148, 91] width 33 height 6
select select "prematurely"
click at [132, 88] on select "prematurely precisely professionally presumably" at bounding box center [148, 91] width 33 height 6
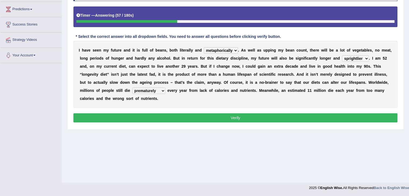
click at [148, 117] on button "Verify" at bounding box center [235, 117] width 324 height 9
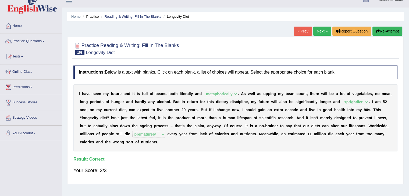
scroll to position [5, 0]
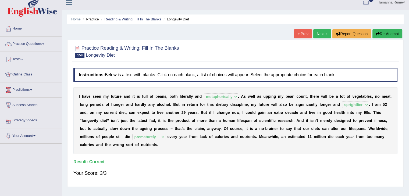
click at [316, 34] on link "Next »" at bounding box center [322, 33] width 18 height 9
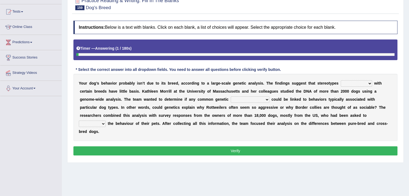
scroll to position [54, 0]
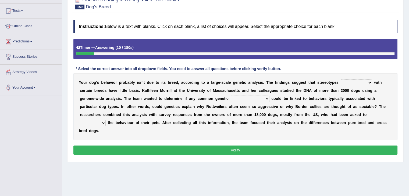
click at [366, 83] on select "associated appreciated dissociated indoctrinated" at bounding box center [355, 83] width 31 height 6
select select "associated"
click at [340, 80] on select "associated appreciated dissociated indoctrinated" at bounding box center [355, 83] width 31 height 6
click at [267, 97] on select "satisfactions accommodations variations adjudications" at bounding box center [250, 99] width 39 height 6
select select "variations"
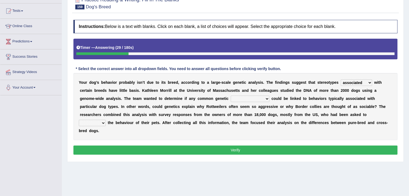
click at [231, 96] on select "satisfactions accommodations variations adjudications" at bounding box center [250, 99] width 39 height 6
click at [265, 97] on select "satisfactions accommodations variations adjudications" at bounding box center [250, 99] width 39 height 6
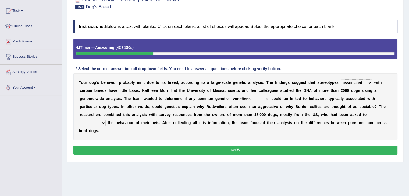
click at [102, 121] on select "entail detail retail curtail" at bounding box center [92, 123] width 27 height 6
select select "curtail"
click at [79, 120] on select "entail detail retail curtail" at bounding box center [92, 123] width 27 height 6
click at [115, 149] on button "Verify" at bounding box center [235, 150] width 324 height 9
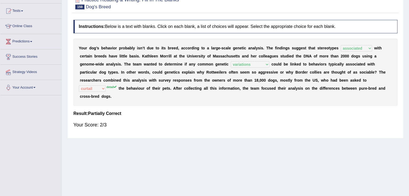
scroll to position [0, 0]
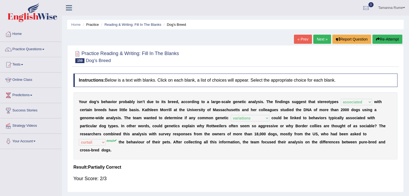
click at [319, 38] on link "Next »" at bounding box center [322, 39] width 18 height 9
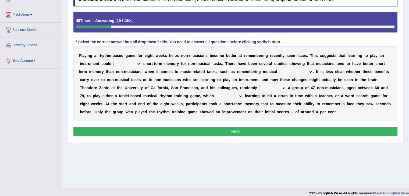
scroll to position [54, 0]
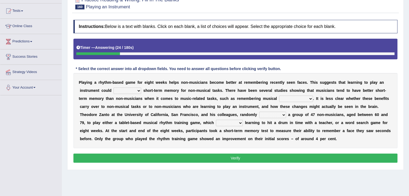
click at [135, 91] on select "improve disapprove approve deprove" at bounding box center [127, 91] width 28 height 6
select select "improve"
click at [113, 88] on select "improve disapprove approve deprove" at bounding box center [127, 91] width 28 height 6
click at [309, 97] on select "consequences prescience sequences existences" at bounding box center [296, 99] width 34 height 6
select select "sequences"
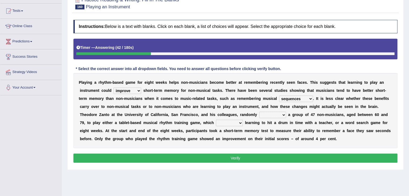
click at [279, 96] on select "consequences prescience sequences existences" at bounding box center [296, 99] width 34 height 6
click at [280, 113] on select "assigned resigned designed cosigned" at bounding box center [272, 115] width 27 height 6
select select "assigned"
click at [259, 112] on select "assigned resigned designed cosigned" at bounding box center [272, 115] width 27 height 6
click at [237, 123] on select "formulates regulates saturates emulates" at bounding box center [229, 123] width 27 height 6
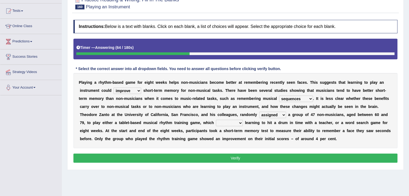
select select "formulates"
click at [216, 120] on select "formulates regulates saturates emulates" at bounding box center [229, 123] width 27 height 6
click at [260, 158] on button "Verify" at bounding box center [235, 158] width 324 height 9
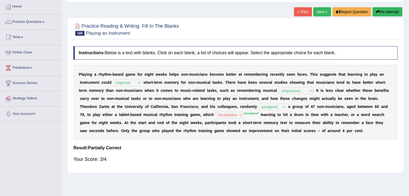
scroll to position [0, 0]
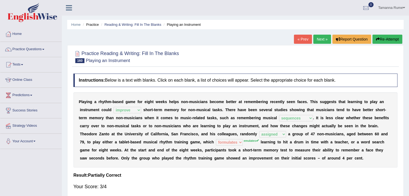
click at [313, 39] on link "Next »" at bounding box center [322, 39] width 18 height 9
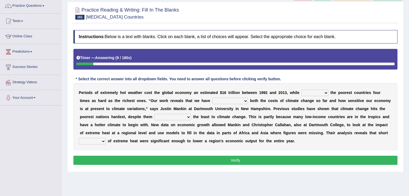
scroll to position [54, 0]
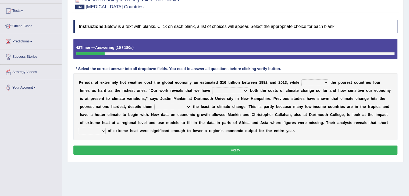
click at [322, 82] on select "defeated hitting hit defeating" at bounding box center [314, 83] width 27 height 6
select select "defeating"
click at [301, 80] on select "defeated hitting hit defeating" at bounding box center [314, 83] width 27 height 6
click at [242, 90] on select "underutilized underpinned underestimated underexposed" at bounding box center [230, 91] width 36 height 6
select select "underestimated"
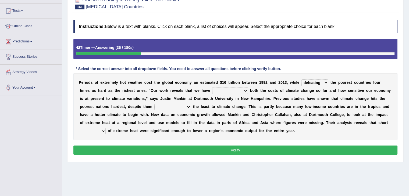
click at [212, 88] on select "underutilized underpinned underestimated underexposed" at bounding box center [230, 91] width 36 height 6
click at [186, 105] on select "contributing permeating computing accommodating" at bounding box center [172, 107] width 37 height 6
select select "contributing"
click at [154, 104] on select "contributing permeating computing accommodating" at bounding box center [172, 107] width 37 height 6
click at [99, 129] on select "spells effects lacks qualities" at bounding box center [92, 131] width 27 height 6
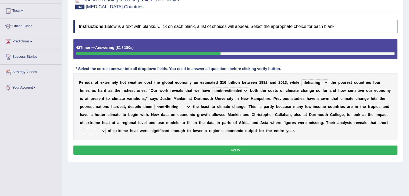
select select "spells"
click at [79, 128] on select "spells effects lacks qualities" at bounding box center [92, 131] width 27 height 6
click at [107, 151] on button "Verify" at bounding box center [235, 150] width 324 height 9
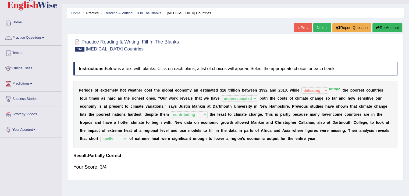
scroll to position [0, 0]
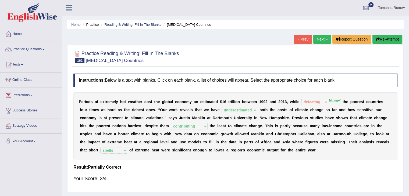
click at [316, 41] on link "Next »" at bounding box center [322, 39] width 18 height 9
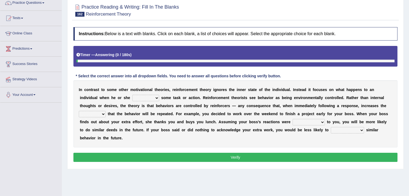
scroll to position [54, 0]
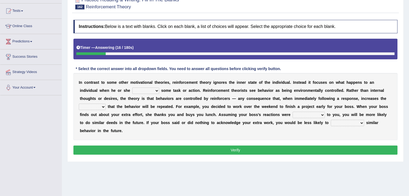
click at [155, 89] on select "reforms conforms confirms performs" at bounding box center [145, 91] width 27 height 6
select select "performs"
click at [132, 88] on select "reforms conforms confirms performs" at bounding box center [145, 91] width 27 height 6
click at [100, 107] on select "tendency potency probability capability" at bounding box center [92, 107] width 27 height 6
select select "tendency"
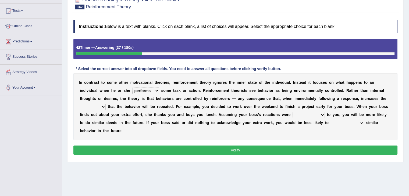
click at [79, 104] on select "tendency potency probability capability" at bounding box center [92, 107] width 27 height 6
click at [319, 114] on select "comparable favorable reliable incomparable" at bounding box center [308, 115] width 32 height 6
select select "favorable"
click at [292, 112] on select "comparable favorable reliable incomparable" at bounding box center [308, 115] width 32 height 6
click at [273, 150] on button "Verify" at bounding box center [235, 150] width 324 height 9
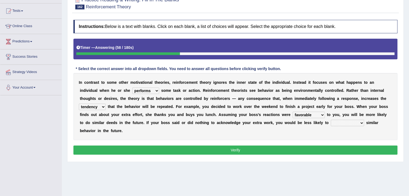
click at [349, 121] on select "galvanize legislate commemorate demonstrate" at bounding box center [346, 123] width 33 height 6
select select "demonstrate"
click at [330, 120] on select "galvanize legislate commemorate demonstrate" at bounding box center [346, 123] width 33 height 6
click at [312, 150] on button "Verify" at bounding box center [235, 150] width 324 height 9
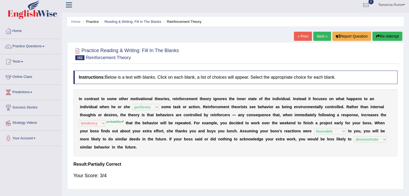
scroll to position [0, 0]
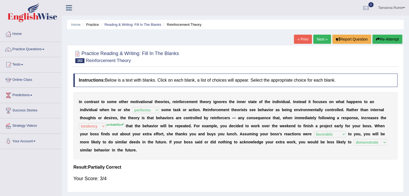
click at [318, 40] on link "Next »" at bounding box center [322, 39] width 18 height 9
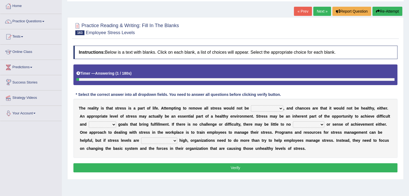
scroll to position [54, 0]
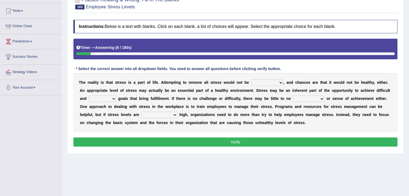
click at [275, 81] on select "characteristic realistic scholastic futuristic" at bounding box center [267, 83] width 32 height 6
select select "realistic"
click at [251, 80] on select "characteristic realistic scholastic futuristic" at bounding box center [267, 83] width 32 height 6
click at [111, 100] on select "worthwhile otherwhile redundant complied" at bounding box center [102, 99] width 27 height 6
select select "worthwhile"
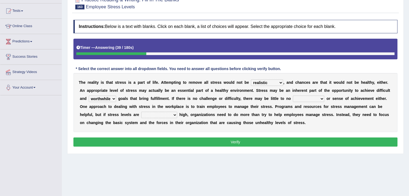
click at [89, 96] on select "worthwhile otherwhile redundant complied" at bounding box center [102, 99] width 27 height 6
click at [321, 98] on select "introspection satisfaction confection recollection" at bounding box center [308, 99] width 31 height 6
select select "satisfaction"
click at [293, 96] on select "introspection satisfaction confection recollection" at bounding box center [308, 99] width 31 height 6
click at [173, 114] on select "unreasonably psychologically necessarily intermediately" at bounding box center [159, 115] width 36 height 6
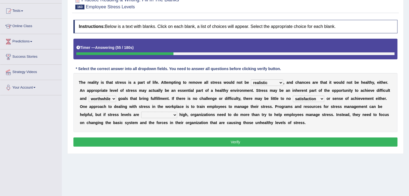
select select "unreasonably"
click at [141, 112] on select "unreasonably psychologically necessarily intermediately" at bounding box center [159, 115] width 36 height 6
click at [164, 136] on div "Instructions: Below is a text with blanks. Click on each blank, a list of choic…" at bounding box center [235, 84] width 326 height 134
click at [164, 139] on button "Verify" at bounding box center [235, 142] width 324 height 9
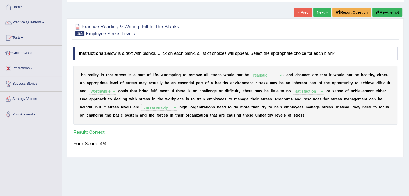
scroll to position [0, 0]
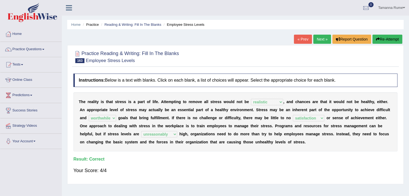
click at [318, 40] on link "Next »" at bounding box center [322, 39] width 18 height 9
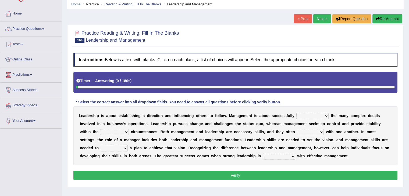
scroll to position [54, 0]
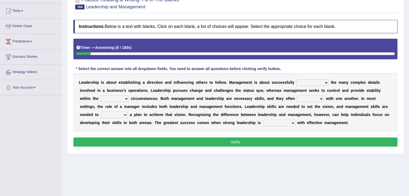
click at [323, 81] on select "Inspiring admiring depicting administering" at bounding box center [312, 83] width 32 height 6
select select "administering"
click at [296, 80] on select "Inspiring admiring depicting administering" at bounding box center [312, 83] width 32 height 6
click at [125, 99] on select "mentioning monitoring uninspiring existing" at bounding box center [114, 99] width 28 height 6
select select "existing"
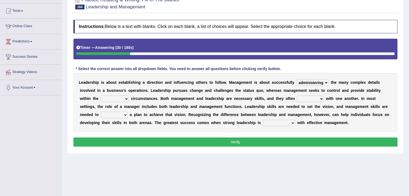
click at [100, 96] on select "mentioning monitoring uninspiring existing" at bounding box center [114, 99] width 28 height 6
click at [319, 98] on select "vitalize overlap reverb resurrect" at bounding box center [310, 99] width 27 height 6
select select "overlap"
click at [297, 96] on select "vitalize overlap reverb resurrect" at bounding box center [310, 99] width 27 height 6
click at [123, 114] on select "validate antedate reimburse implement" at bounding box center [114, 115] width 27 height 6
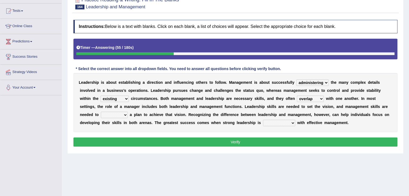
select select "implement"
click at [101, 112] on select "validate antedate reimburse implement" at bounding box center [114, 115] width 27 height 6
click at [290, 123] on select "paired impoverished impaired polished" at bounding box center [279, 123] width 32 height 6
select select "paired"
click at [263, 120] on select "paired impoverished impaired polished" at bounding box center [279, 123] width 32 height 6
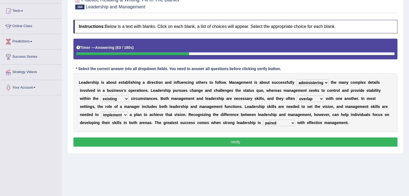
click at [263, 144] on button "Verify" at bounding box center [235, 142] width 324 height 9
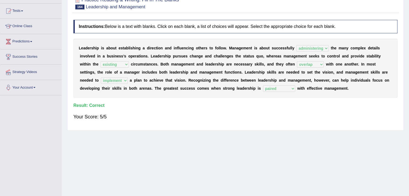
scroll to position [0, 0]
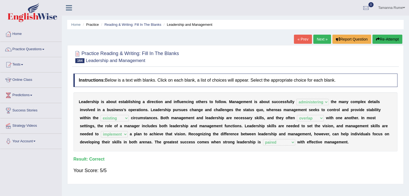
click at [319, 39] on link "Next »" at bounding box center [322, 39] width 18 height 9
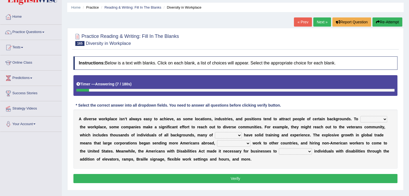
scroll to position [27, 0]
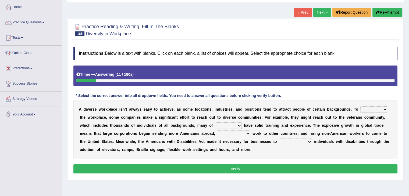
click at [381, 108] on select "intensify solidify simplify diversify" at bounding box center [373, 109] width 27 height 6
select select "diversify"
click at [360, 106] on select "intensify solidify simplify diversify" at bounding box center [373, 109] width 27 height 6
click at [240, 123] on select "which them whom who" at bounding box center [228, 126] width 27 height 6
select select "them"
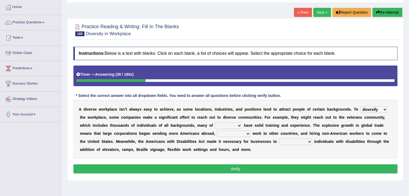
click at [215, 123] on select "which them whom who" at bounding box center [228, 126] width 27 height 6
click at [246, 133] on select "outnumbering outperforming outweighing outsourcing" at bounding box center [233, 134] width 33 height 6
select select "outsourcing"
click at [217, 131] on select "outnumbering outperforming outweighing outsourcing" at bounding box center [233, 134] width 33 height 6
click at [303, 140] on select "accommodate validate antedate reimburse" at bounding box center [295, 142] width 33 height 6
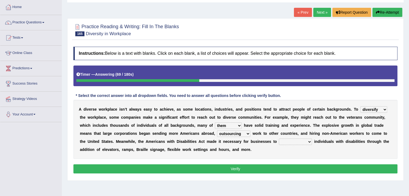
select select "accommodate"
click at [279, 139] on select "accommodate validate antedate reimburse" at bounding box center [295, 142] width 33 height 6
click at [264, 170] on button "Verify" at bounding box center [235, 168] width 324 height 9
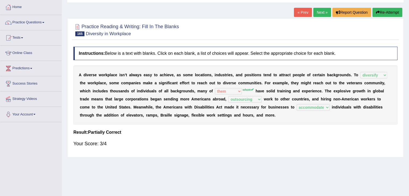
scroll to position [0, 0]
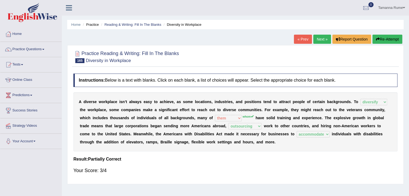
click at [316, 41] on link "Next »" at bounding box center [322, 39] width 18 height 9
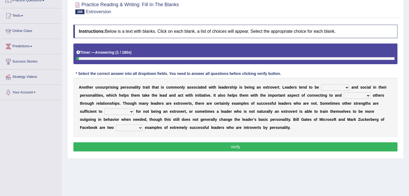
scroll to position [54, 0]
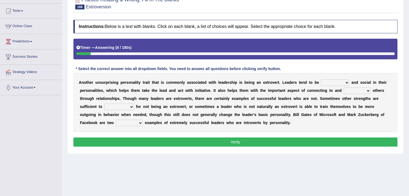
click at [342, 81] on select "ongoing outrageous outgoing forgoing" at bounding box center [335, 83] width 28 height 6
select select "outgoing"
click at [321, 80] on select "ongoing outrageous outgoing forgoing" at bounding box center [335, 83] width 28 height 6
click at [365, 90] on select "inspired respiring inspiring respired" at bounding box center [356, 91] width 27 height 6
select select "inspiring"
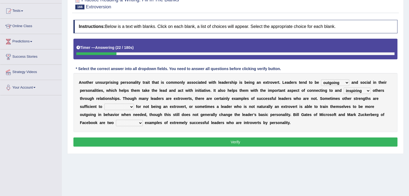
click at [343, 88] on select "inspired respiring inspiring respired" at bounding box center [356, 91] width 27 height 6
click at [134, 107] on b at bounding box center [135, 107] width 2 height 4
click at [130, 107] on select "compensate decorate navigate corporate" at bounding box center [119, 107] width 30 height 6
select select "compensate"
click at [104, 104] on select "compensate decorate navigate corporate" at bounding box center [119, 107] width 30 height 6
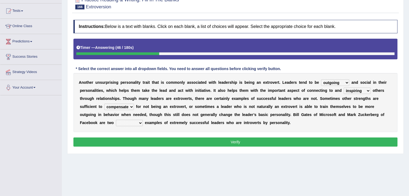
click at [137, 122] on select "potent pertinent prominent immanent" at bounding box center [129, 123] width 27 height 6
select select "prominent"
click at [116, 120] on select "potent pertinent prominent immanent" at bounding box center [129, 123] width 27 height 6
click at [140, 144] on button "Verify" at bounding box center [235, 142] width 324 height 9
